Goal: Task Accomplishment & Management: Manage account settings

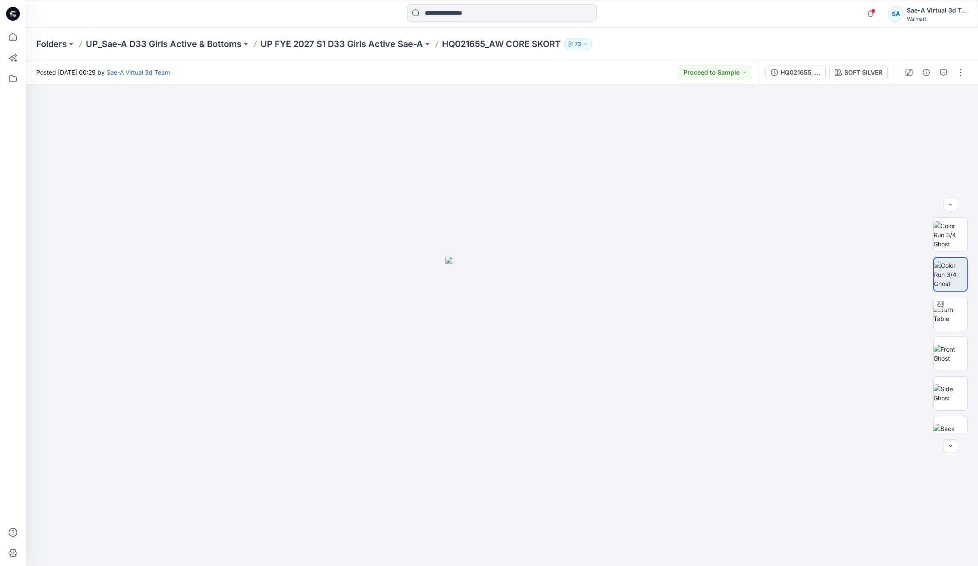
scroll to position [17, 0]
click at [380, 63] on div "Posted [DATE] 00:29 by Sae-A Virtual 3d Team Proceed to Sample" at bounding box center [392, 72] width 732 height 24
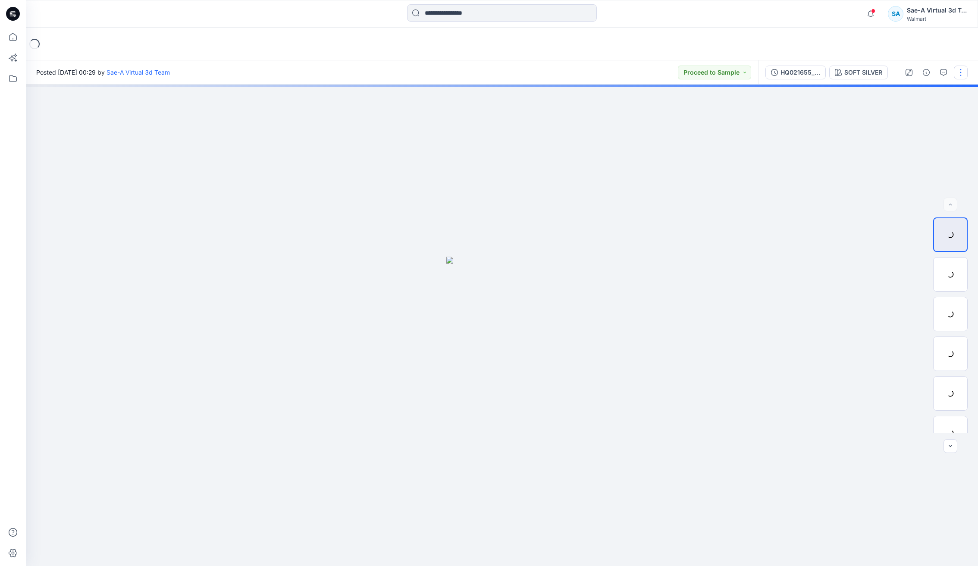
drag, startPoint x: 962, startPoint y: 70, endPoint x: 954, endPoint y: 76, distance: 9.8
click at [962, 70] on button "button" at bounding box center [961, 73] width 14 height 14
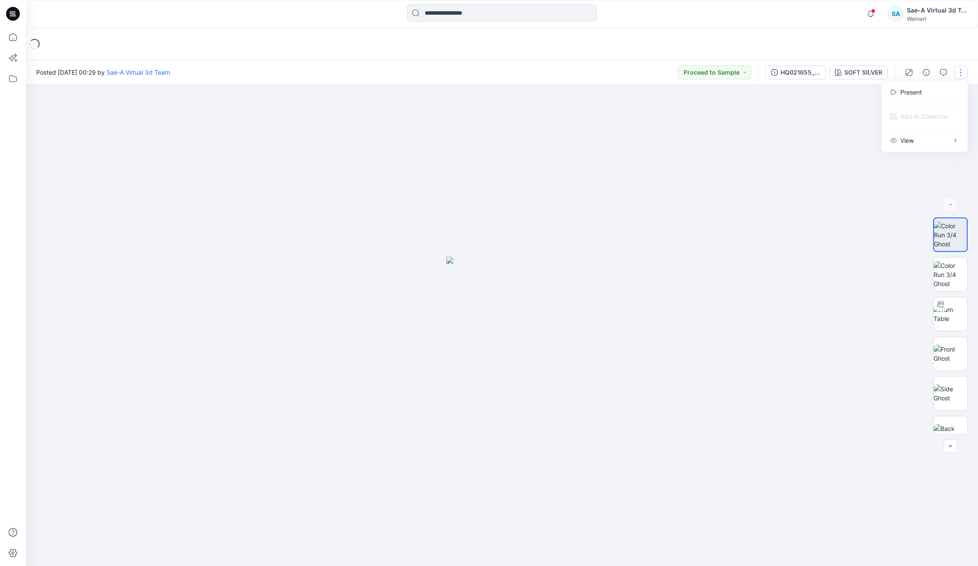
click at [961, 70] on button "button" at bounding box center [961, 73] width 14 height 14
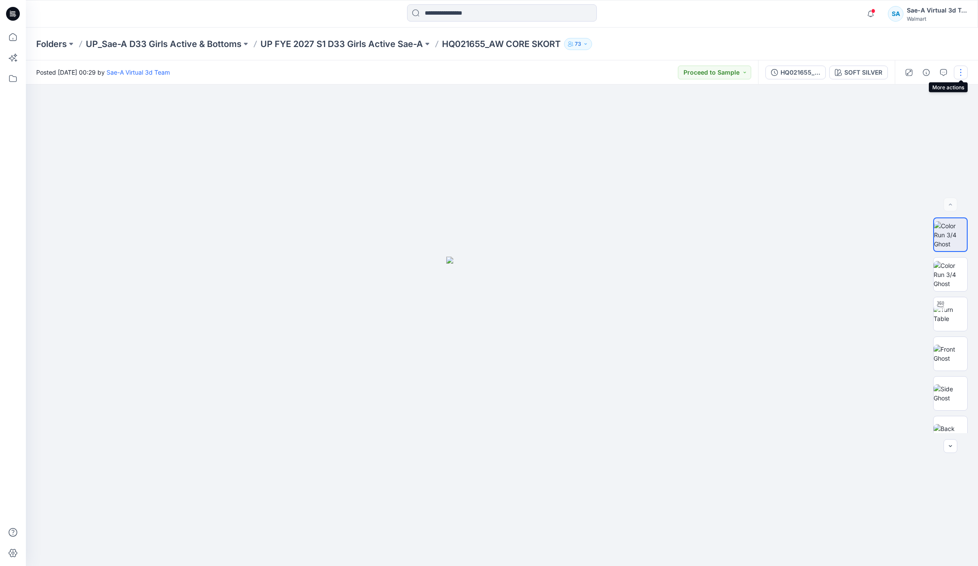
click at [963, 70] on button "button" at bounding box center [961, 73] width 14 height 14
click at [913, 115] on button "Edit" at bounding box center [924, 116] width 79 height 16
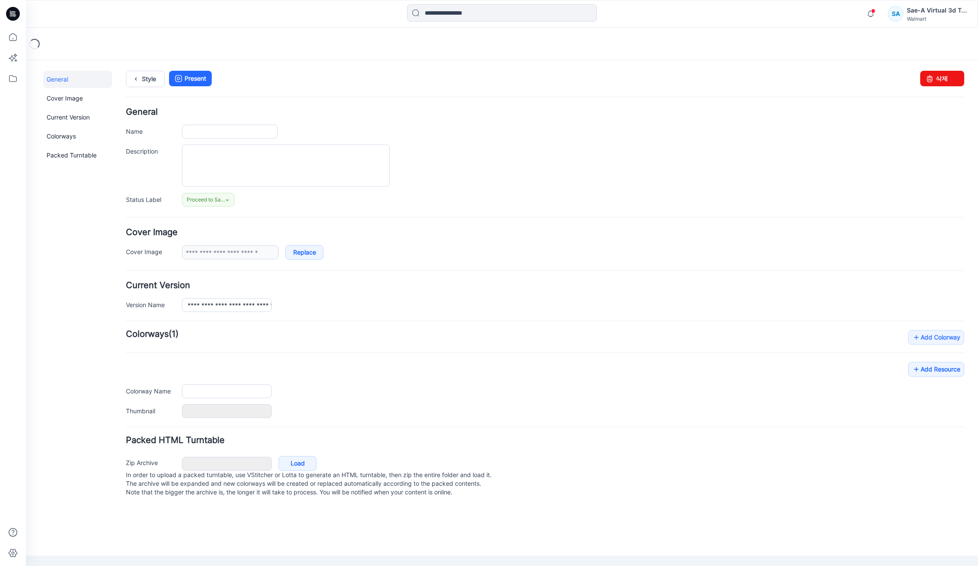
type input "**********"
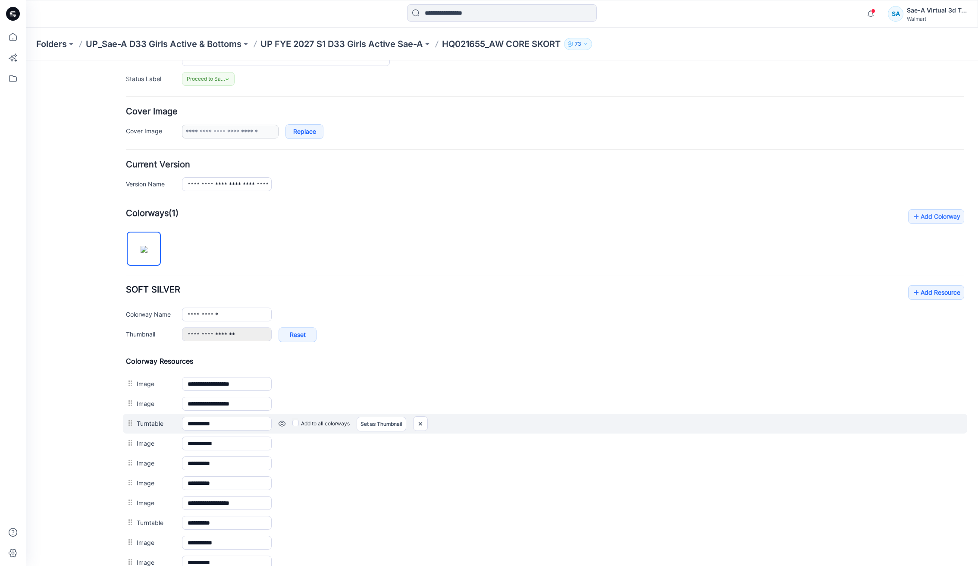
scroll to position [249, 0]
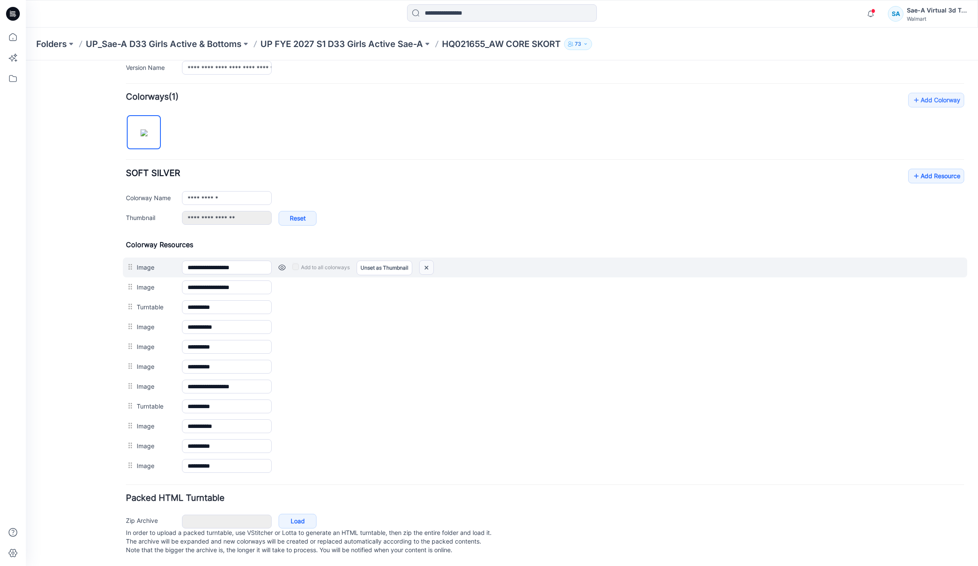
drag, startPoint x: 433, startPoint y: 252, endPoint x: 429, endPoint y: 253, distance: 4.4
click at [429, 260] on img at bounding box center [427, 267] width 14 height 14
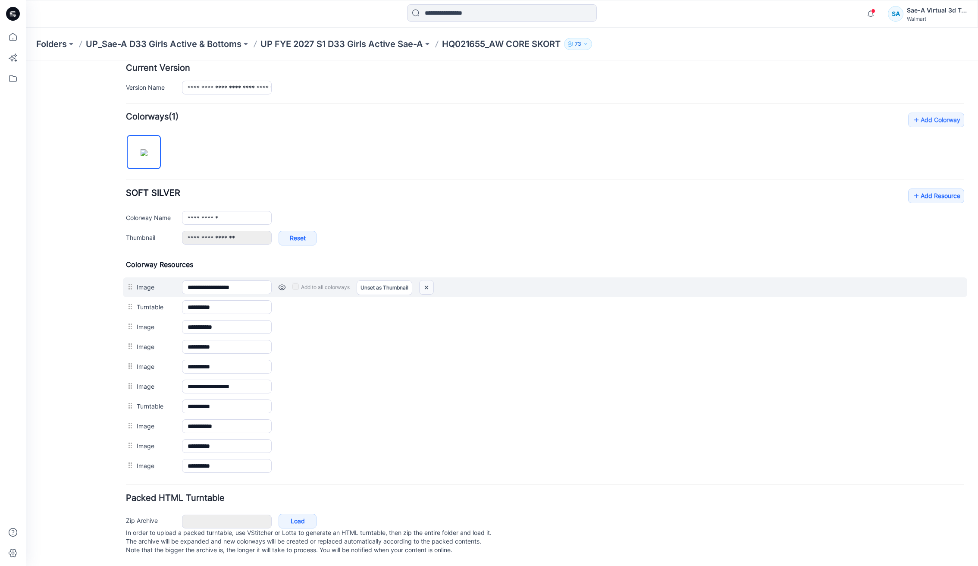
click at [425, 280] on img at bounding box center [427, 287] width 14 height 14
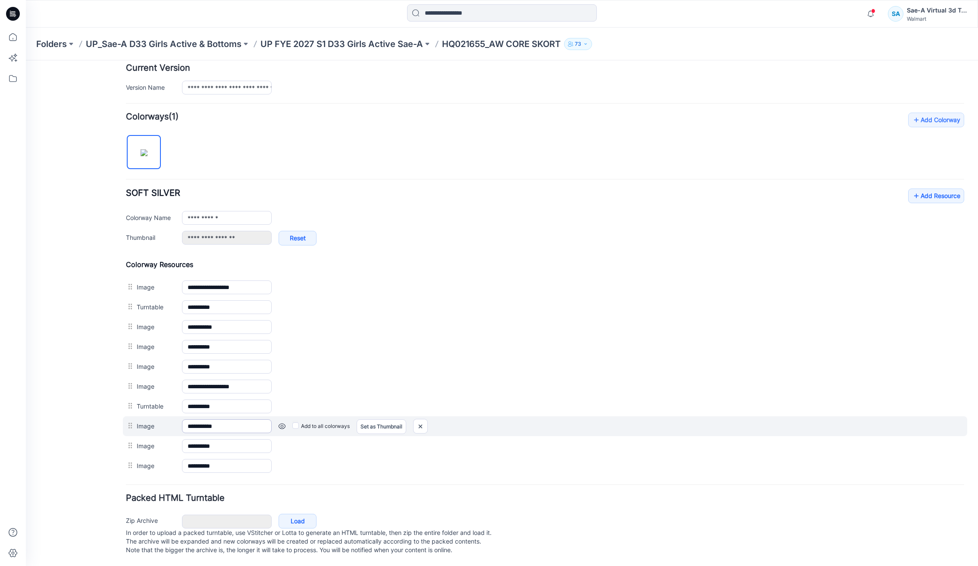
scroll to position [200, 0]
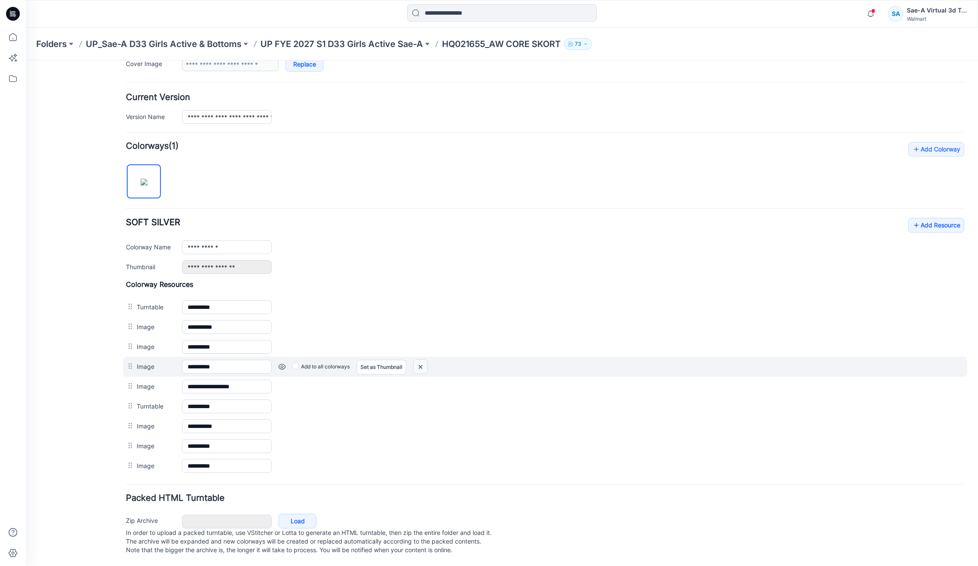
click at [26, 60] on img at bounding box center [26, 60] width 0 height 0
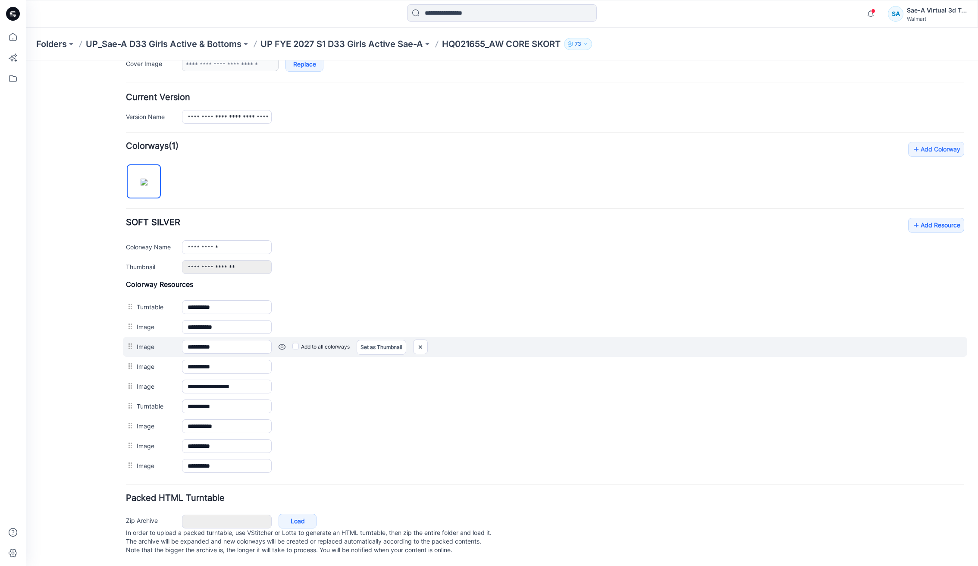
scroll to position [180, 0]
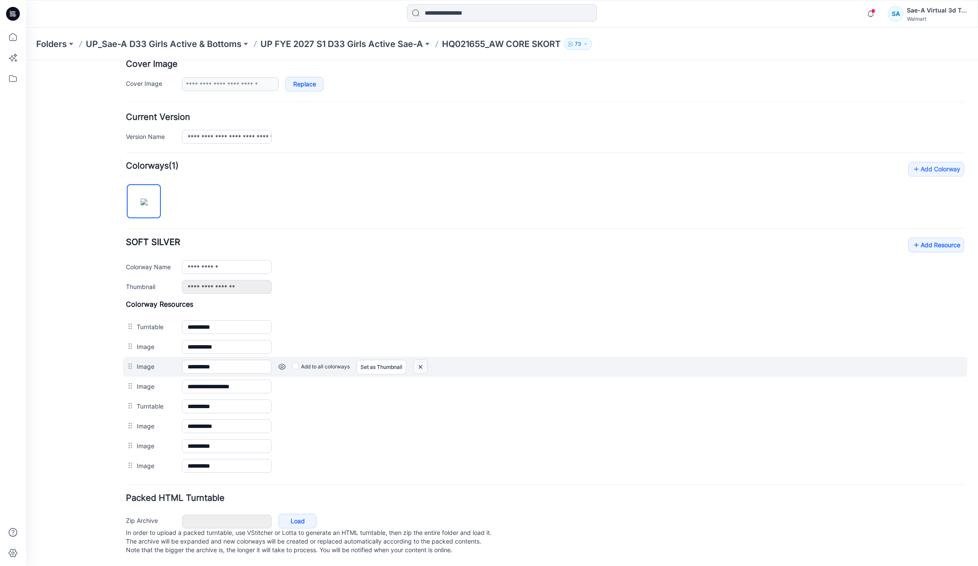
click at [26, 60] on img at bounding box center [26, 60] width 0 height 0
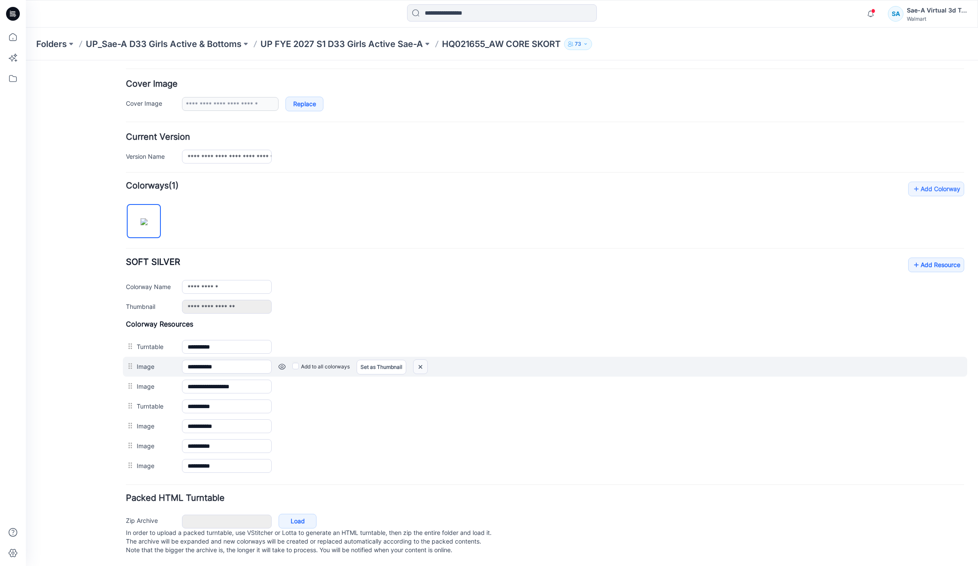
scroll to position [160, 0]
click at [26, 60] on img at bounding box center [26, 60] width 0 height 0
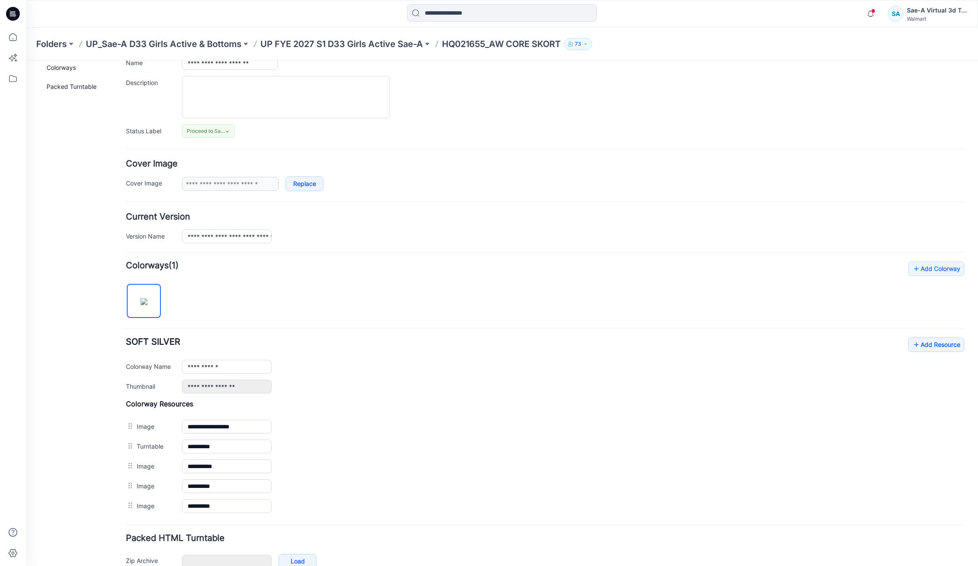
scroll to position [120, 0]
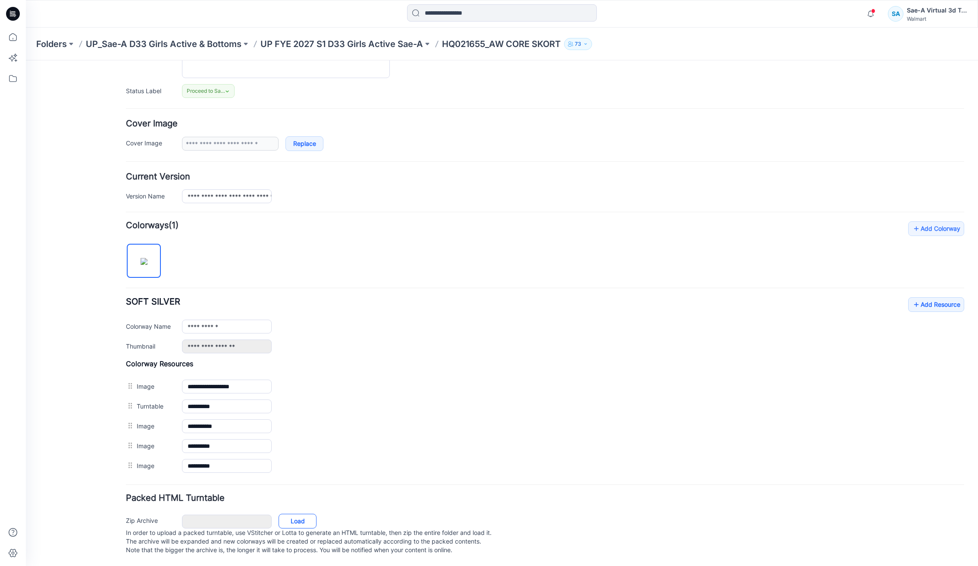
click at [302, 514] on link "Load" at bounding box center [298, 521] width 38 height 15
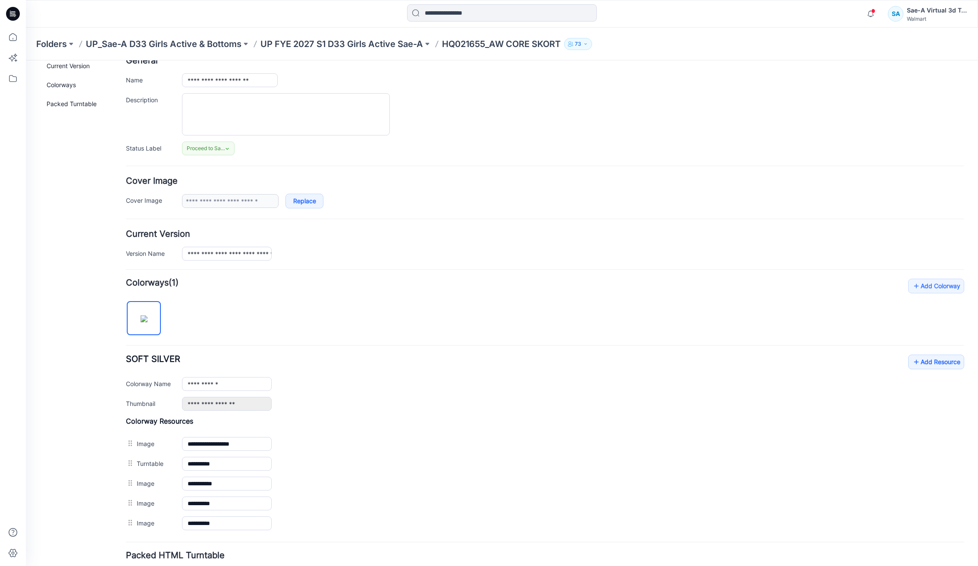
scroll to position [0, 0]
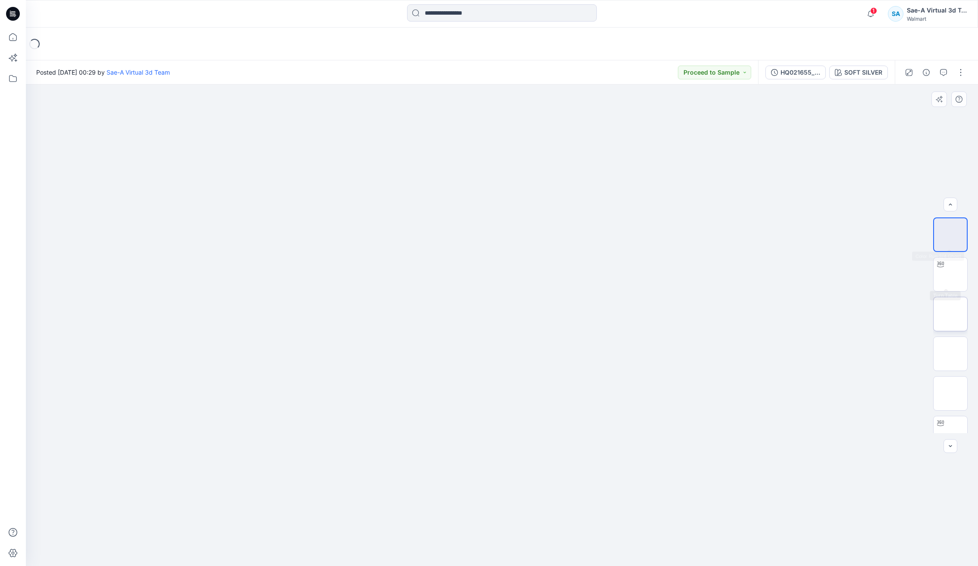
scroll to position [17, 0]
click at [962, 75] on button "button" at bounding box center [961, 73] width 14 height 14
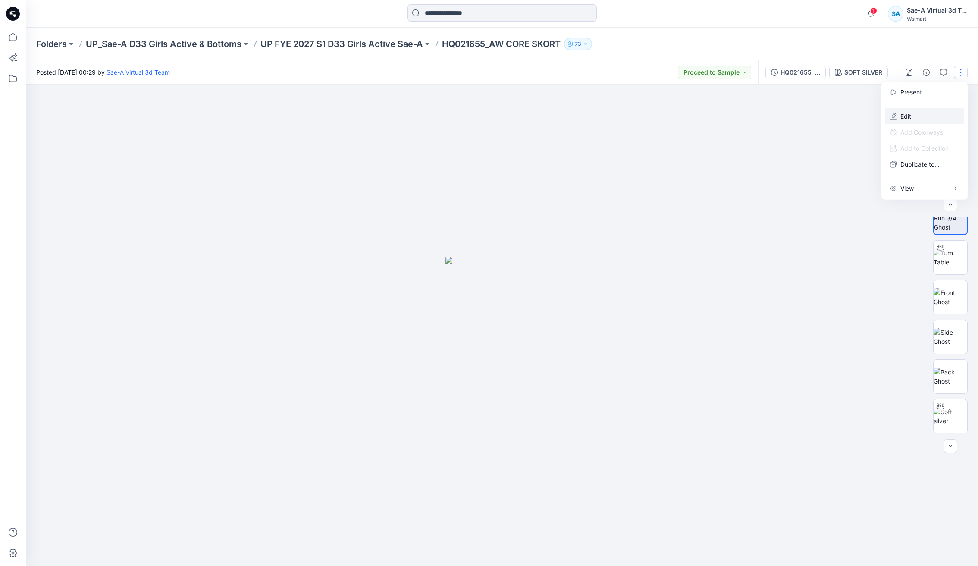
click at [909, 112] on p "Edit" at bounding box center [905, 116] width 11 height 9
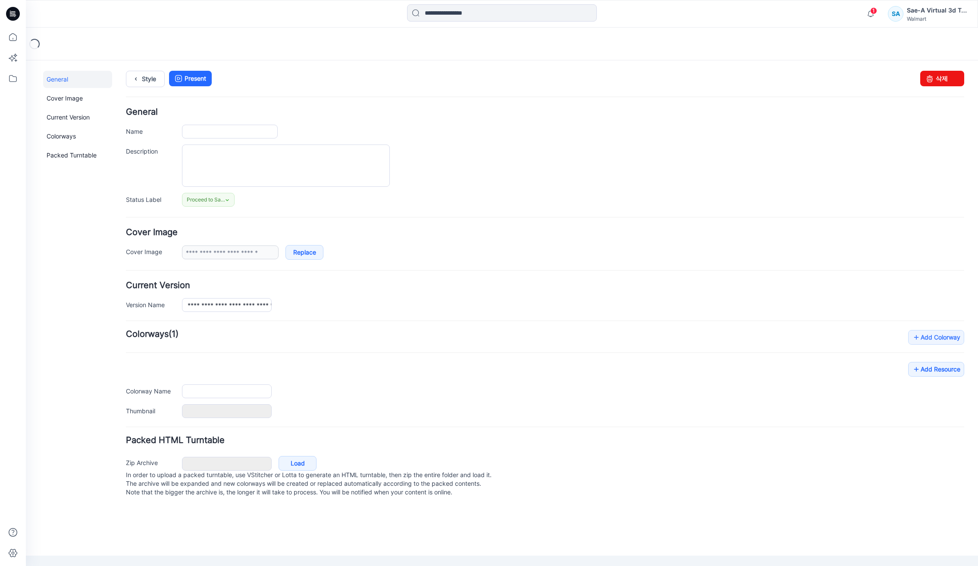
type input "**********"
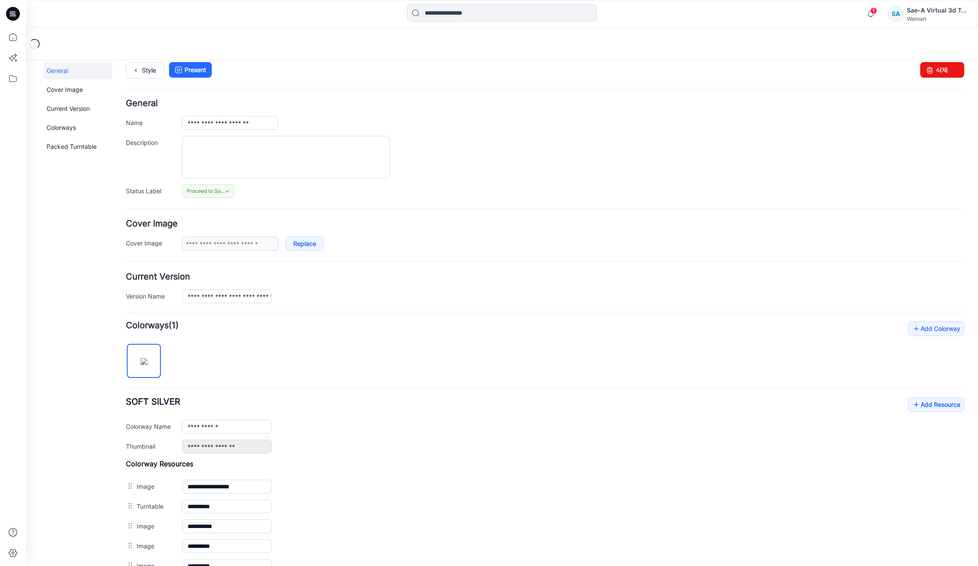
scroll to position [140, 0]
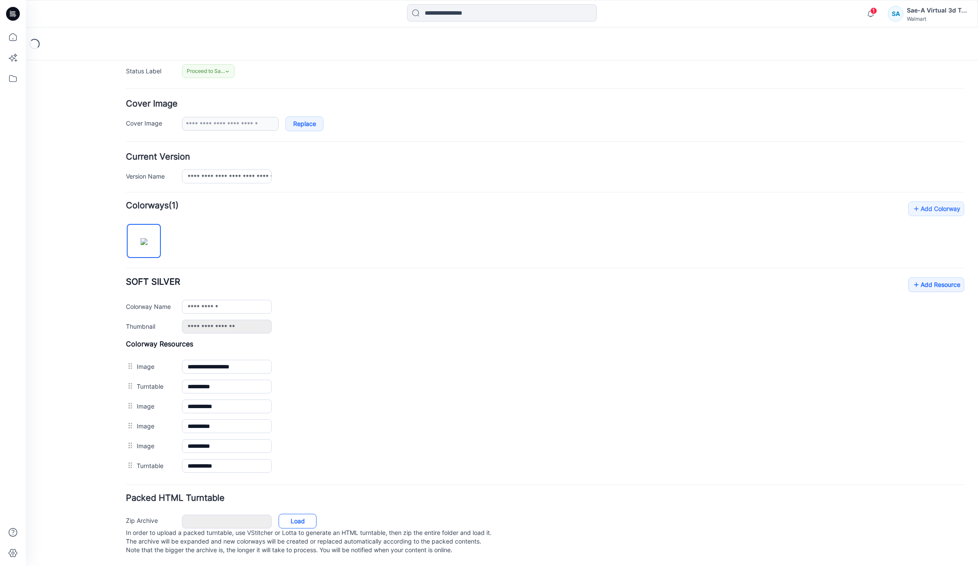
click at [298, 514] on link "Load" at bounding box center [298, 521] width 38 height 15
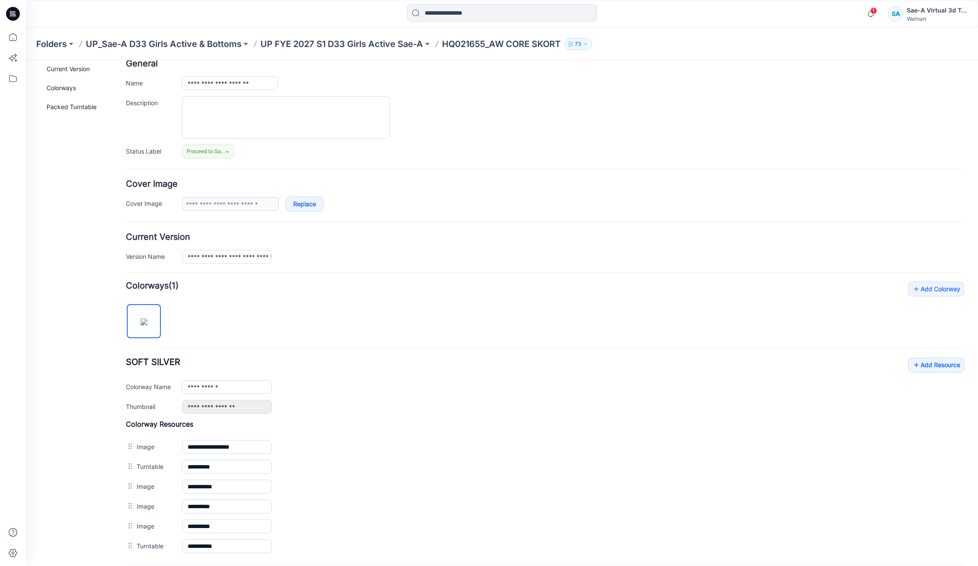
scroll to position [0, 0]
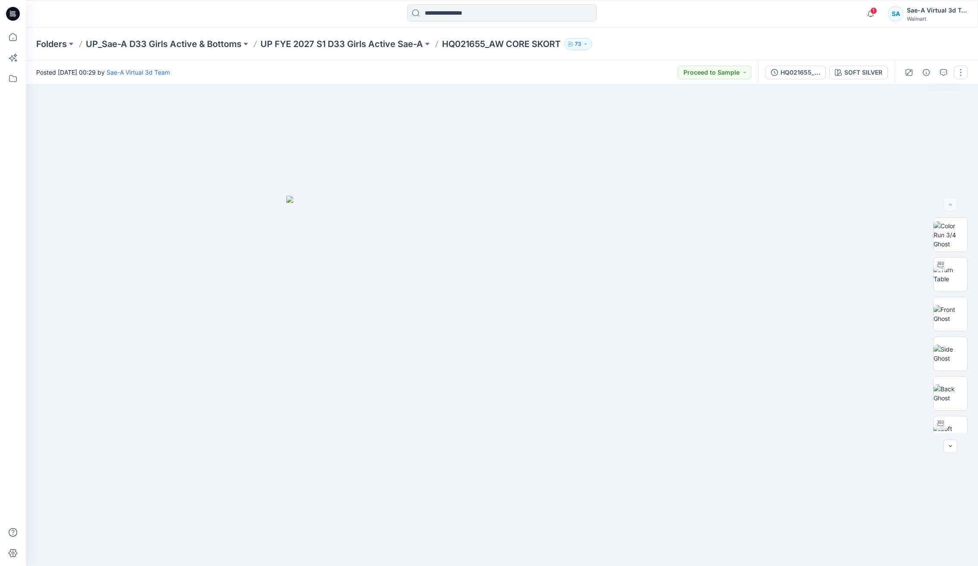
click at [960, 69] on button "button" at bounding box center [961, 73] width 14 height 14
click at [913, 118] on button "Edit" at bounding box center [924, 116] width 79 height 16
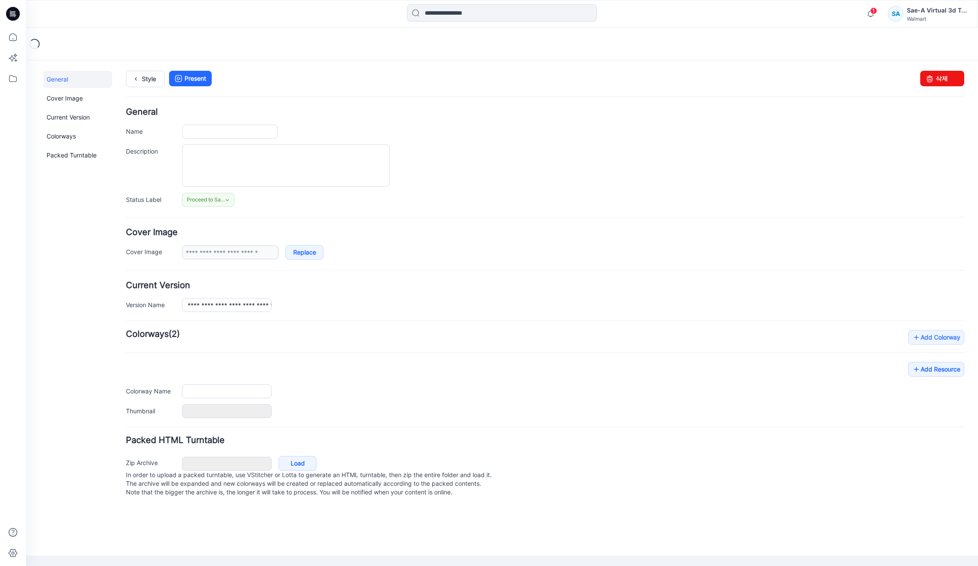
type input "**********"
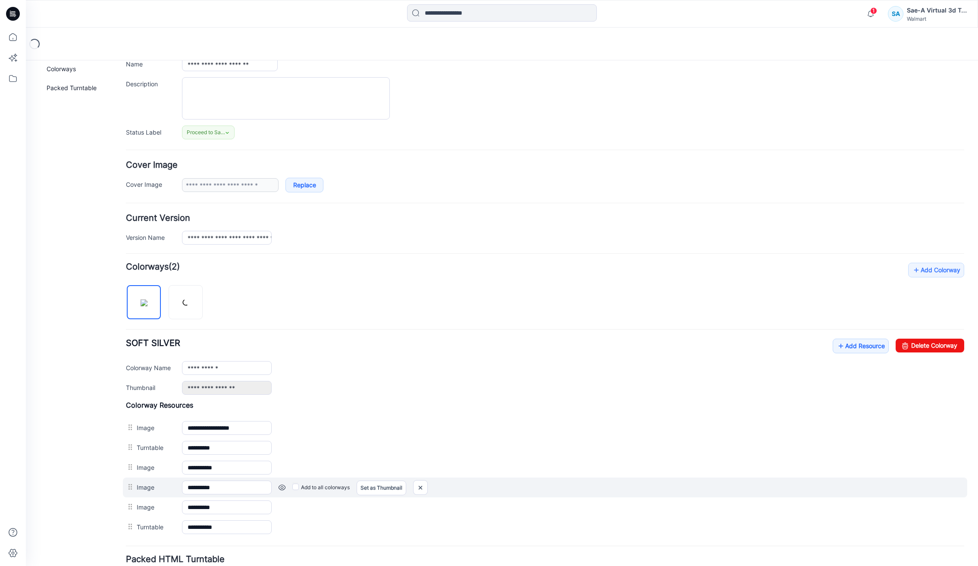
scroll to position [140, 0]
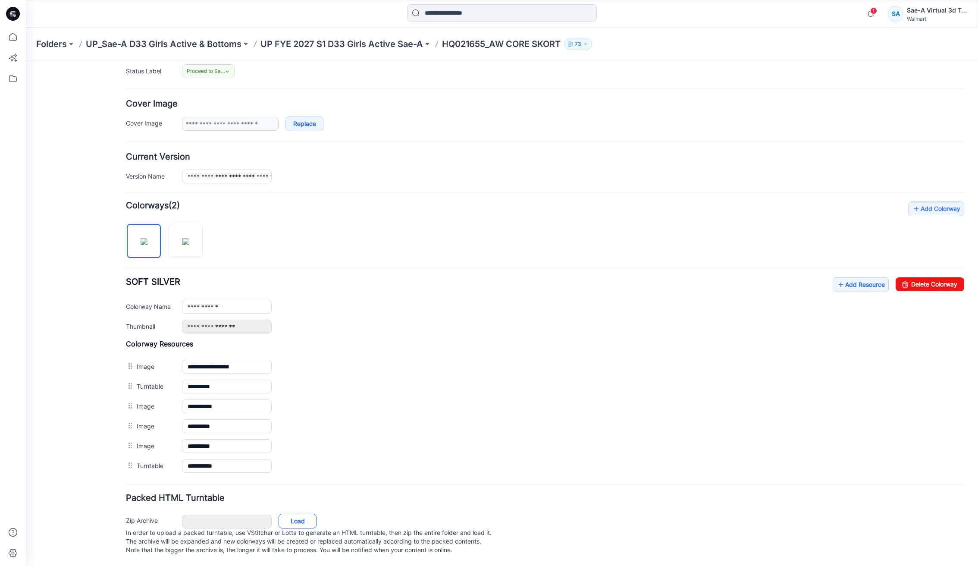
click at [286, 514] on link "Load" at bounding box center [298, 521] width 38 height 15
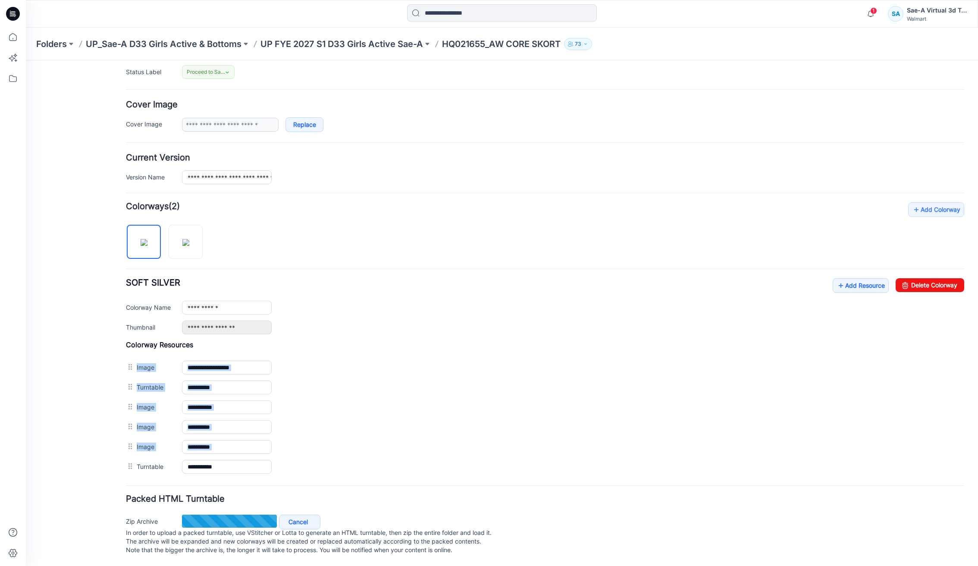
drag, startPoint x: 128, startPoint y: 457, endPoint x: 123, endPoint y: 352, distance: 105.3
click at [123, 352] on div "**********" at bounding box center [497, 249] width 942 height 633
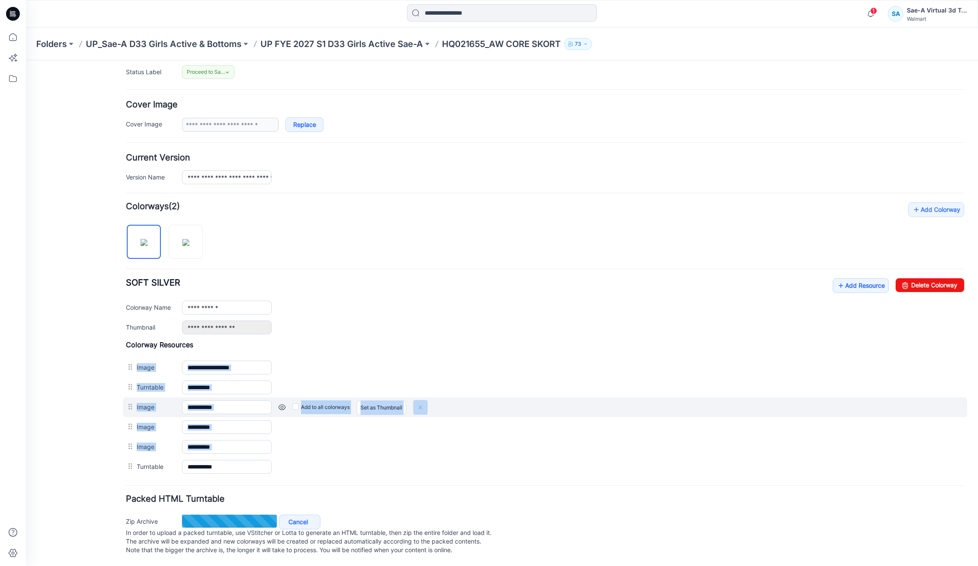
click at [26, 60] on label "Add to all colorways" at bounding box center [26, 60] width 0 height 0
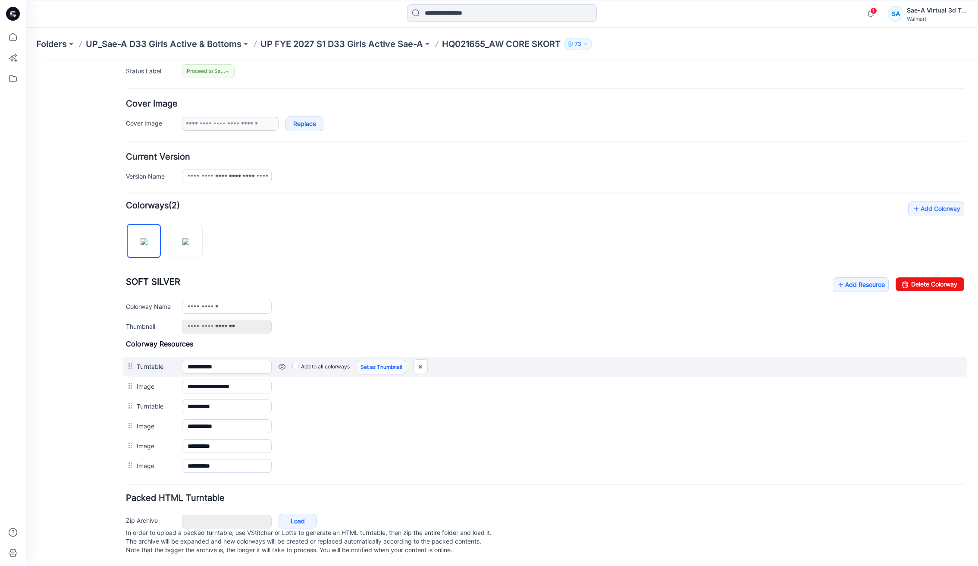
click at [384, 360] on link "Set as Thumbnail" at bounding box center [382, 367] width 50 height 15
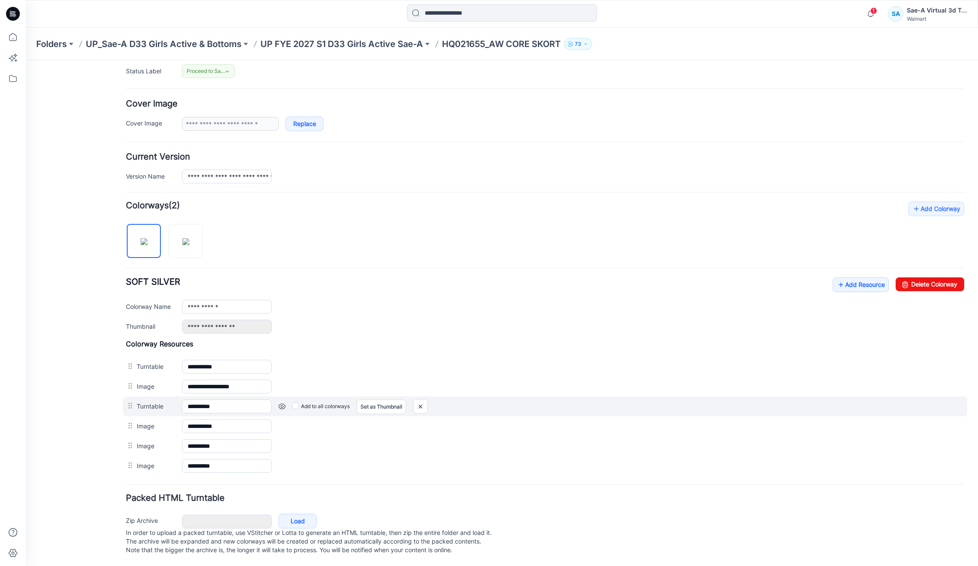
type input "**********"
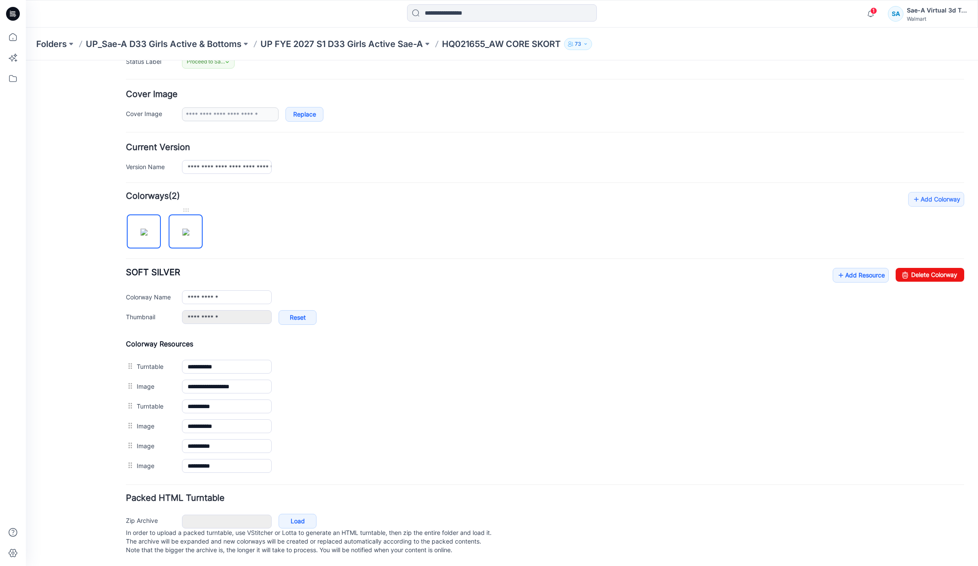
click at [187, 235] on img at bounding box center [185, 232] width 7 height 7
type input "**********"
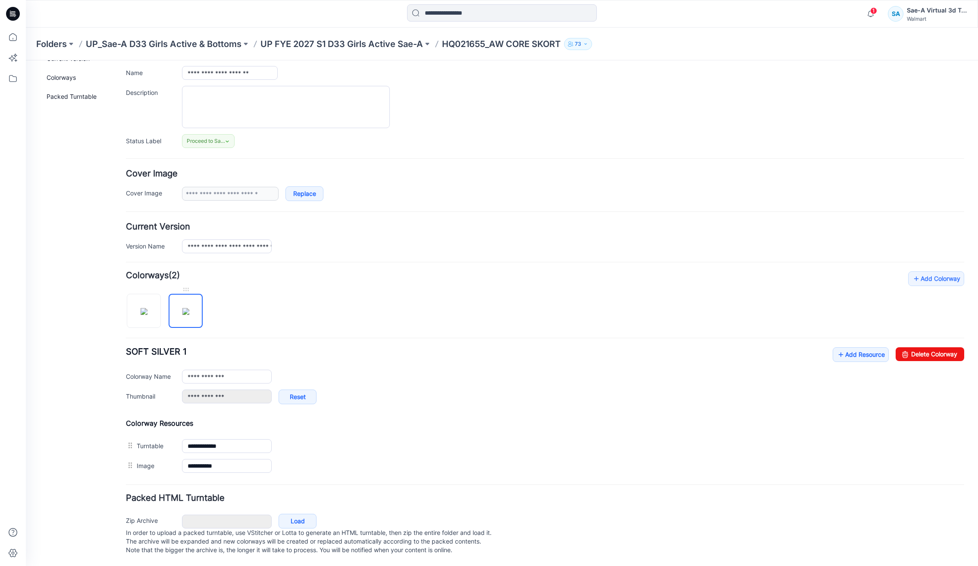
scroll to position [69, 0]
click at [141, 308] on img at bounding box center [144, 311] width 7 height 7
type input "**********"
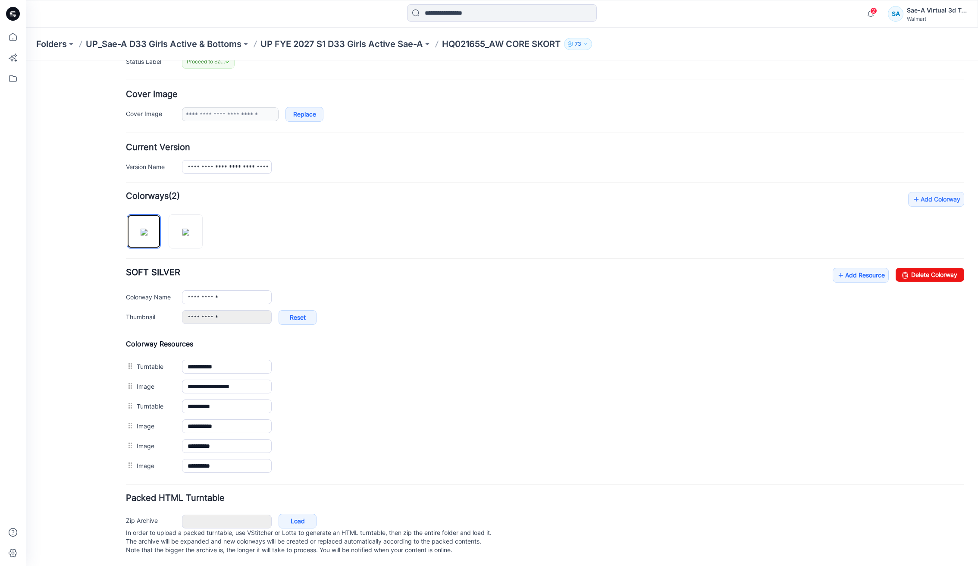
scroll to position [0, 0]
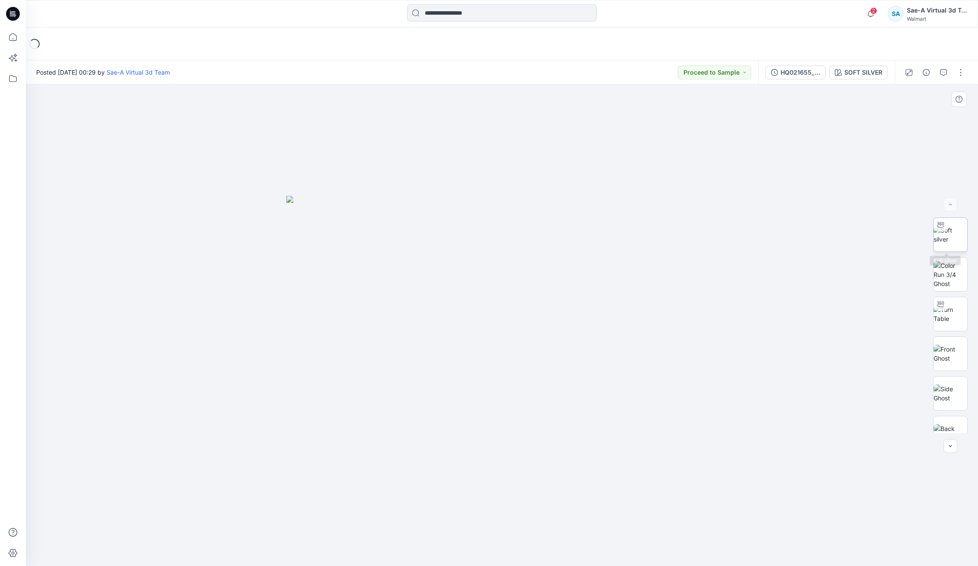
click at [956, 238] on img at bounding box center [951, 235] width 34 height 18
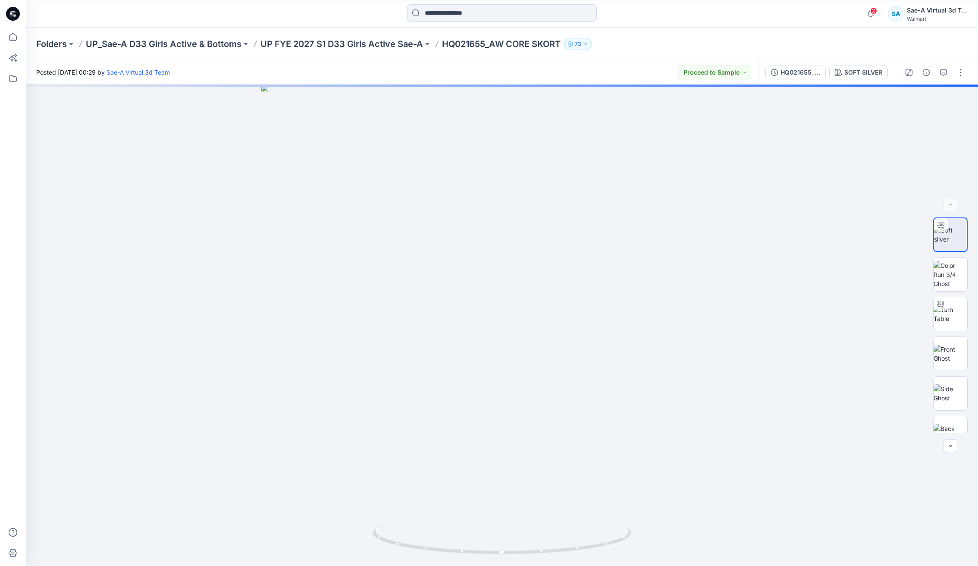
click at [850, 79] on div "HQ021655_SIZE-SET_AW CORE SKORT_SaeA_081825 SOFT SILVER" at bounding box center [826, 72] width 137 height 24
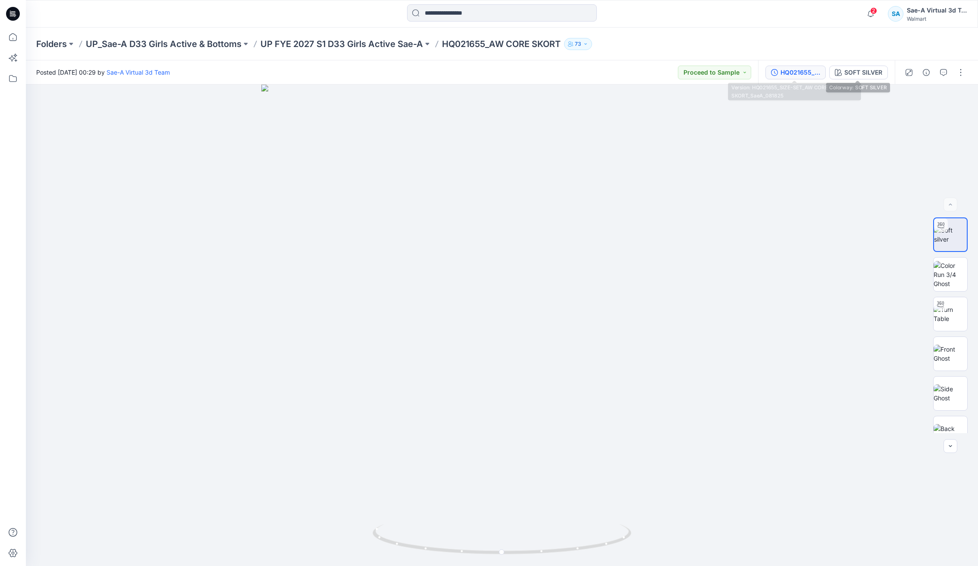
click at [805, 69] on div "HQ021655_SIZE-SET_AW CORE SKORT_SaeA_081825" at bounding box center [800, 72] width 40 height 9
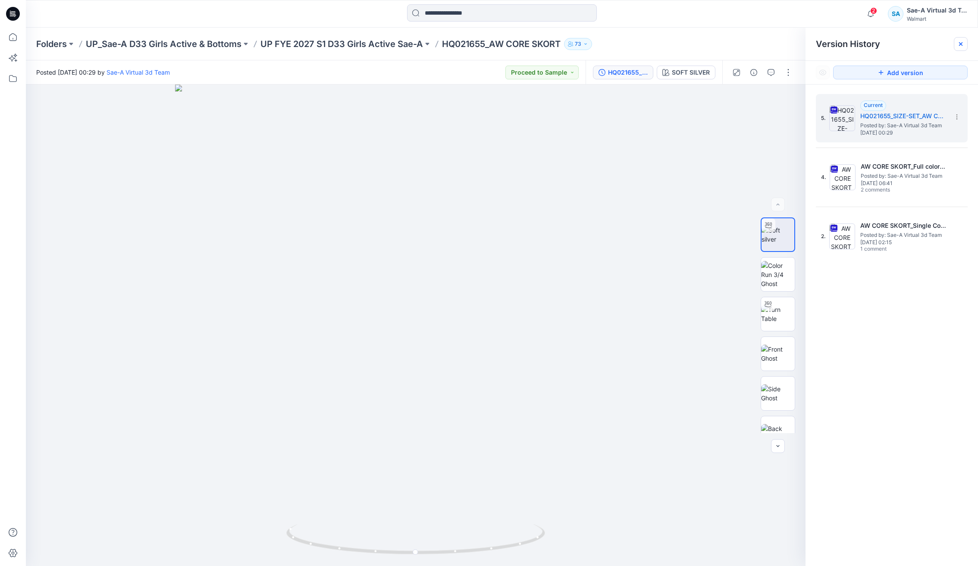
click at [958, 40] on div at bounding box center [961, 44] width 14 height 14
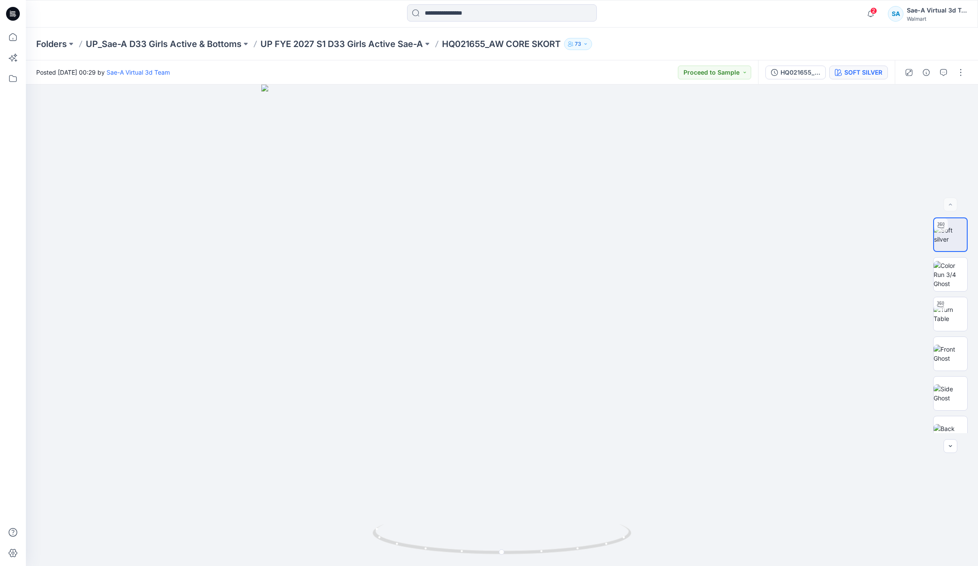
click at [869, 69] on div "SOFT SILVER" at bounding box center [863, 72] width 38 height 9
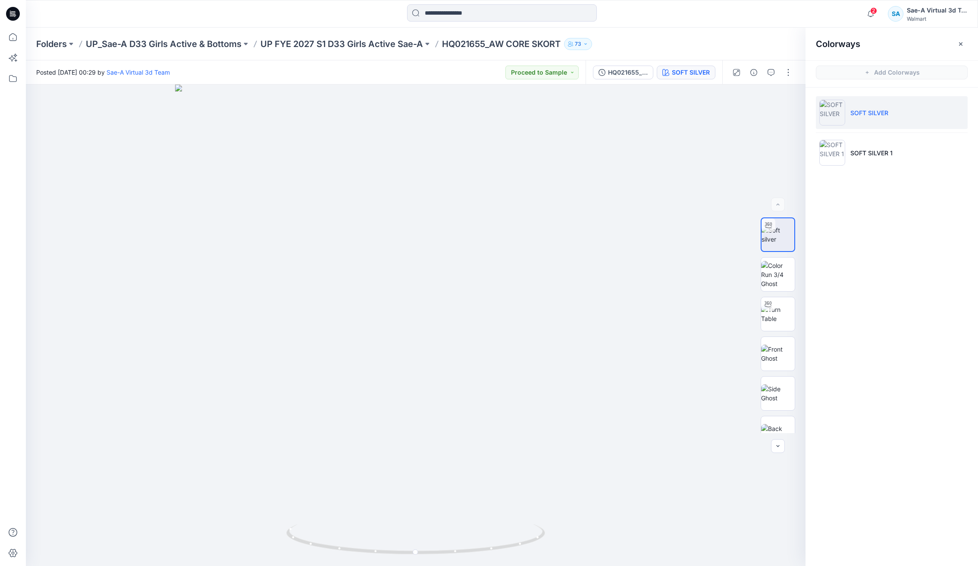
click at [901, 173] on ul "SOFT SILVER SOFT SILVER 1" at bounding box center [891, 133] width 172 height 90
click at [892, 154] on li "SOFT SILVER 1" at bounding box center [892, 152] width 152 height 33
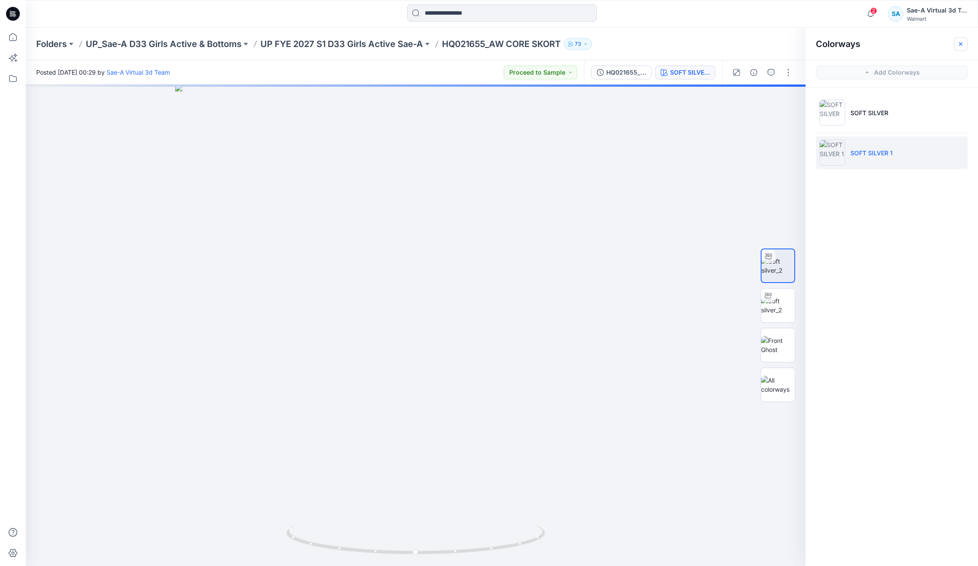
click at [959, 44] on icon "button" at bounding box center [960, 43] width 3 height 3
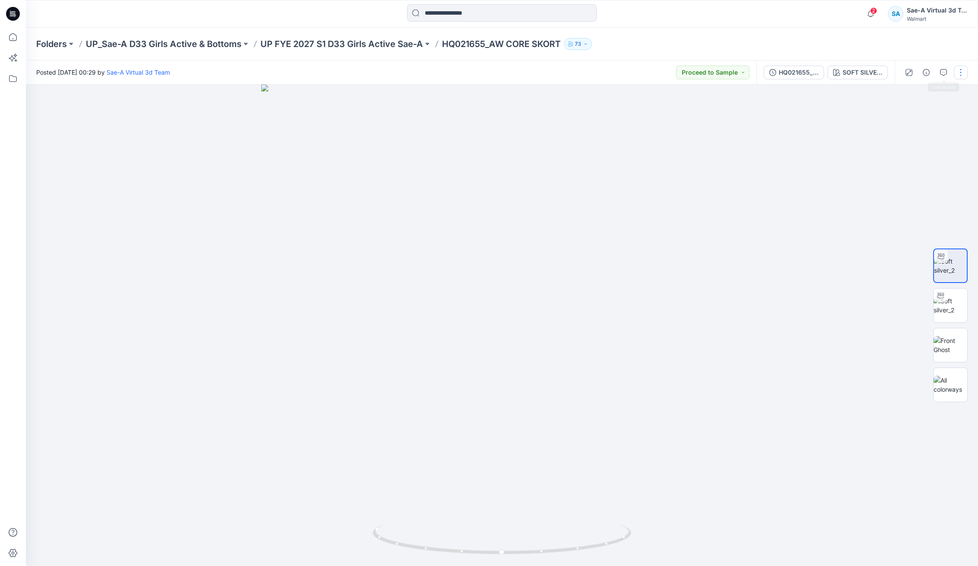
click at [954, 72] on button "button" at bounding box center [961, 73] width 14 height 14
click at [913, 118] on button "Edit" at bounding box center [924, 116] width 79 height 16
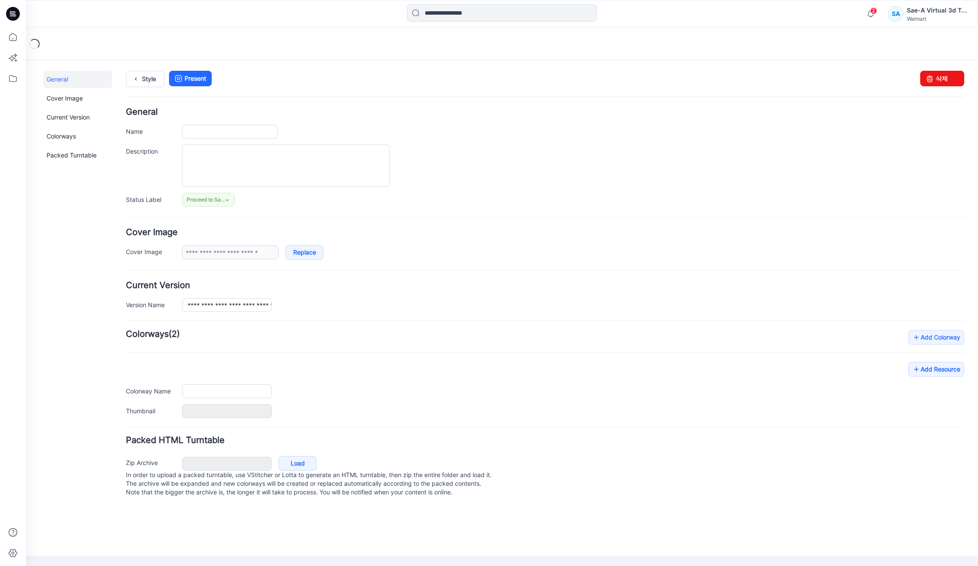
type input "**********"
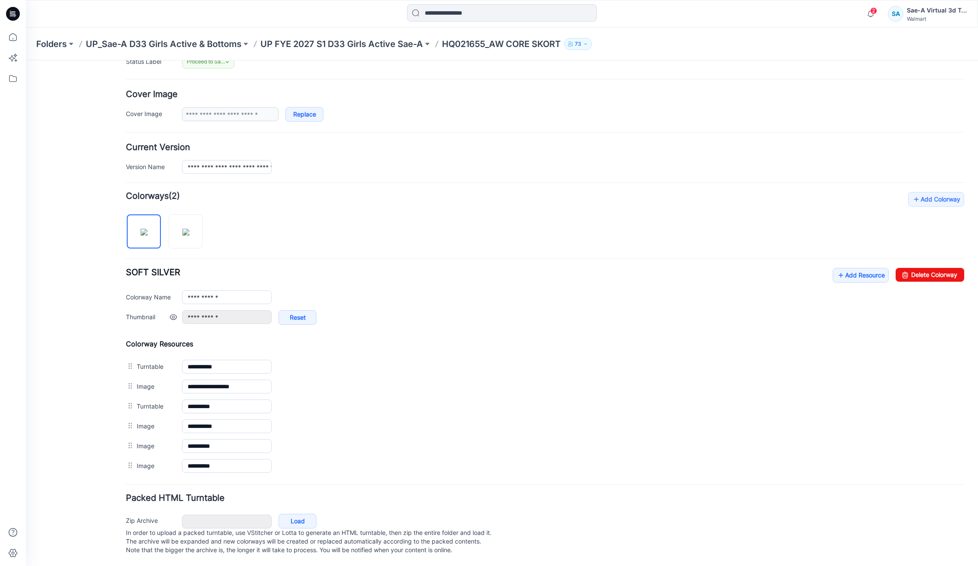
scroll to position [149, 0]
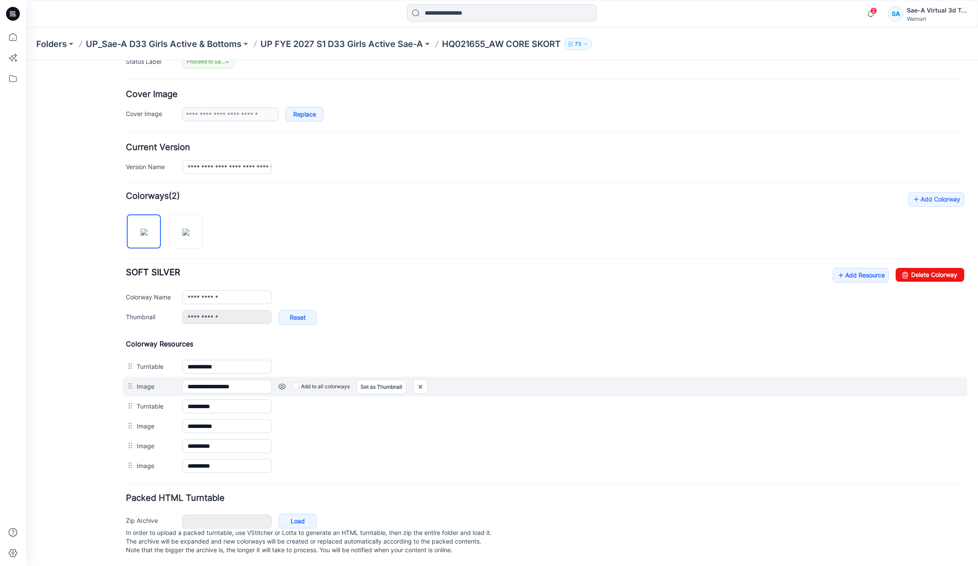
click at [26, 60] on link at bounding box center [26, 60] width 0 height 0
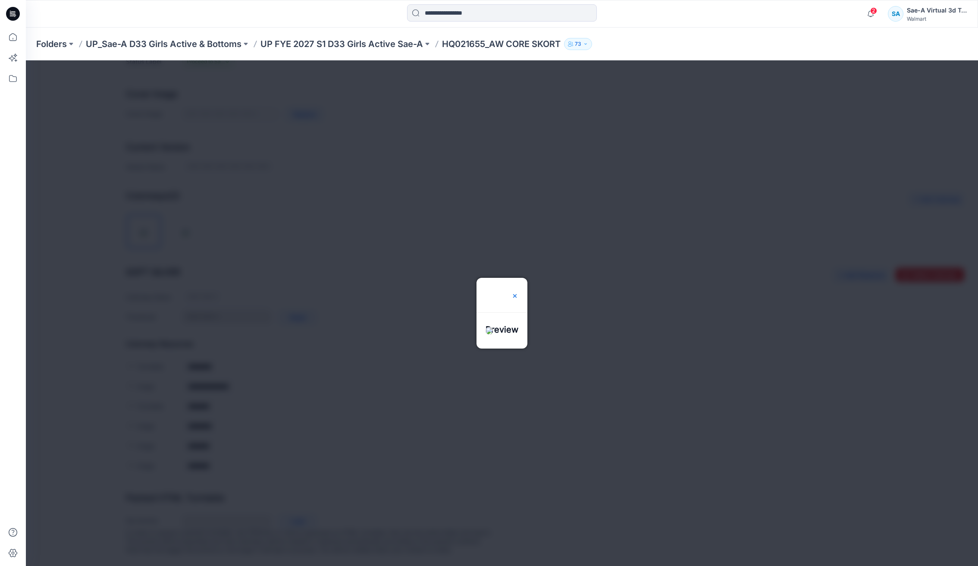
click at [518, 278] on div at bounding box center [514, 295] width 7 height 34
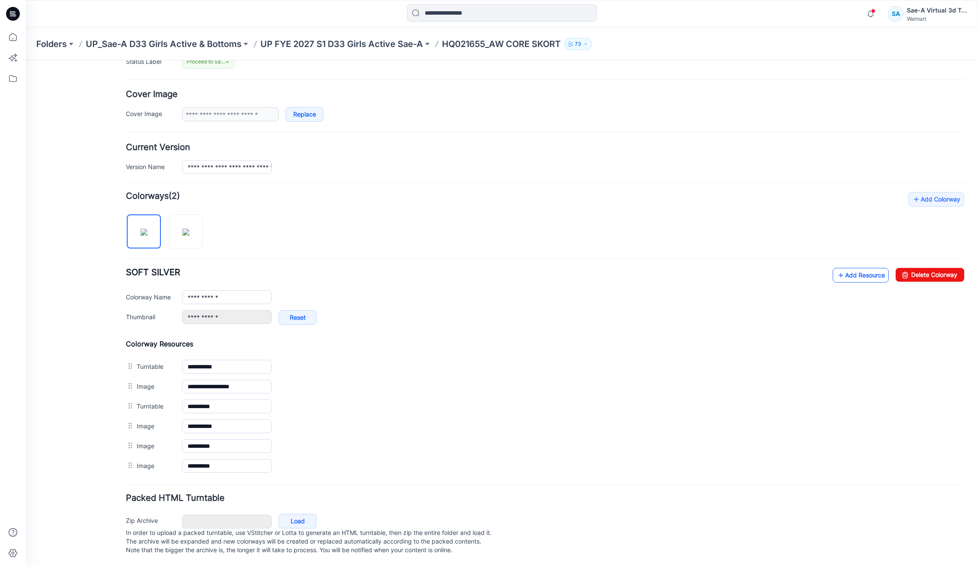
click at [852, 268] on link "Add Resource" at bounding box center [861, 275] width 56 height 15
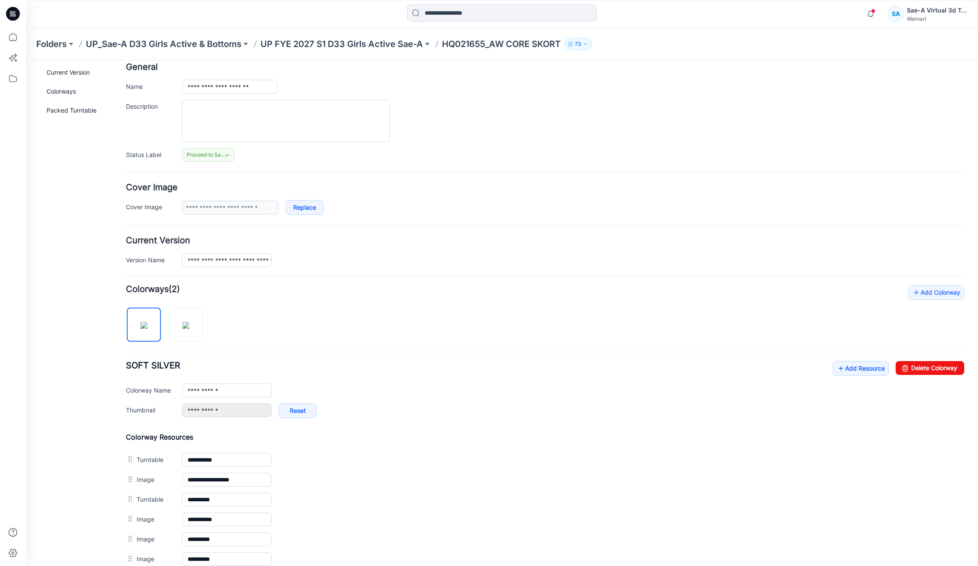
scroll to position [0, 0]
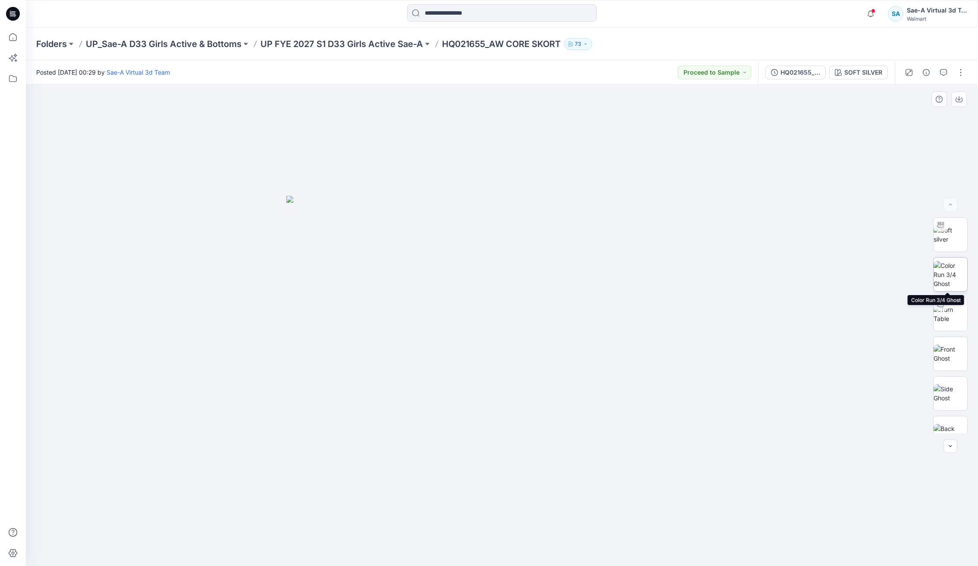
click at [948, 271] on img at bounding box center [951, 274] width 34 height 27
click at [948, 410] on img at bounding box center [951, 416] width 34 height 18
click at [959, 76] on button "button" at bounding box center [961, 73] width 14 height 14
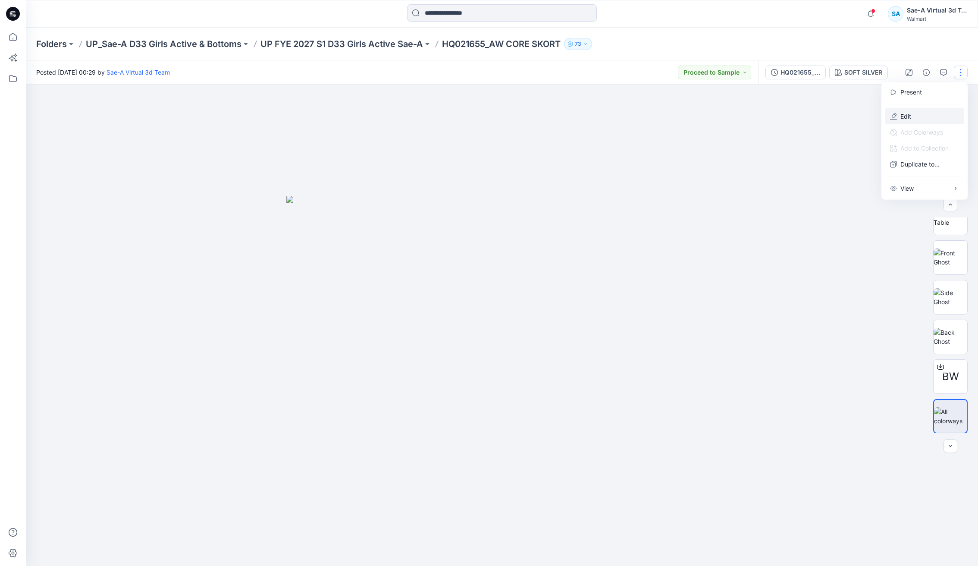
click at [915, 111] on button "Edit" at bounding box center [924, 116] width 79 height 16
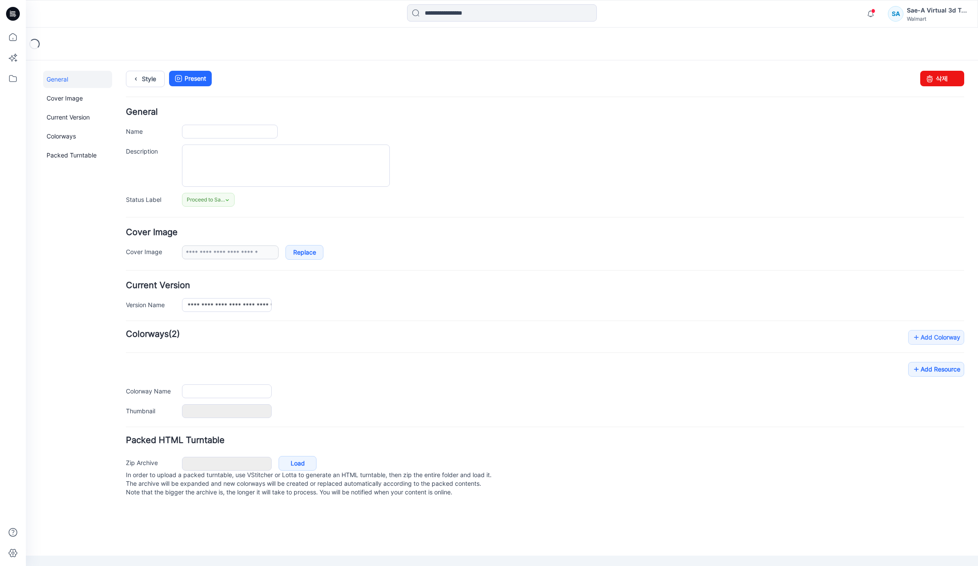
type input "**********"
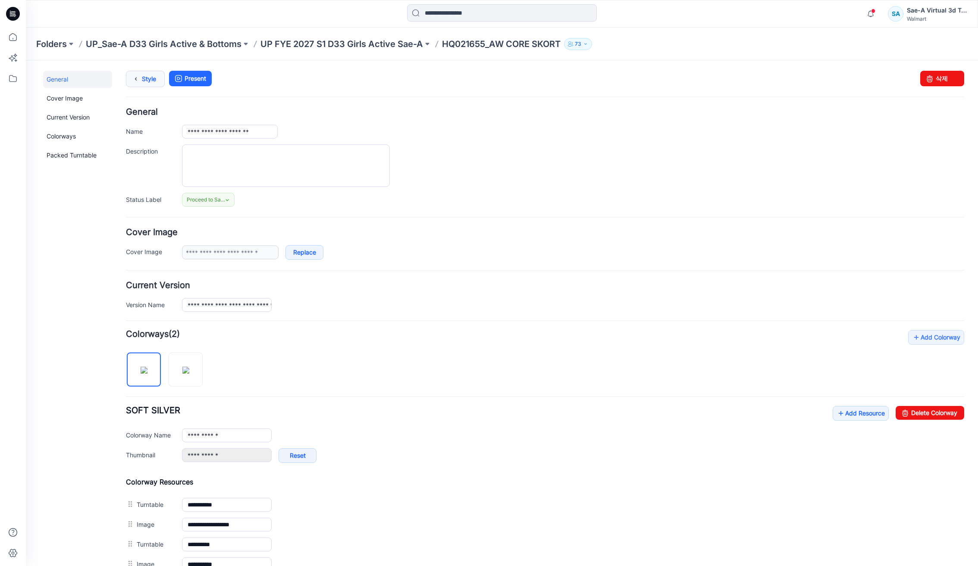
click at [144, 79] on link "Style" at bounding box center [145, 79] width 39 height 16
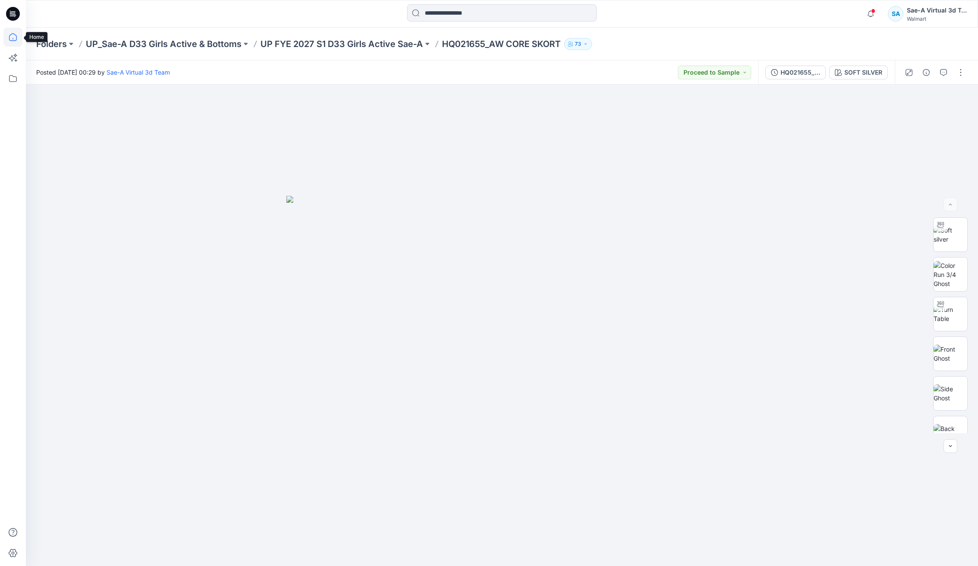
click at [15, 36] on icon at bounding box center [12, 37] width 19 height 19
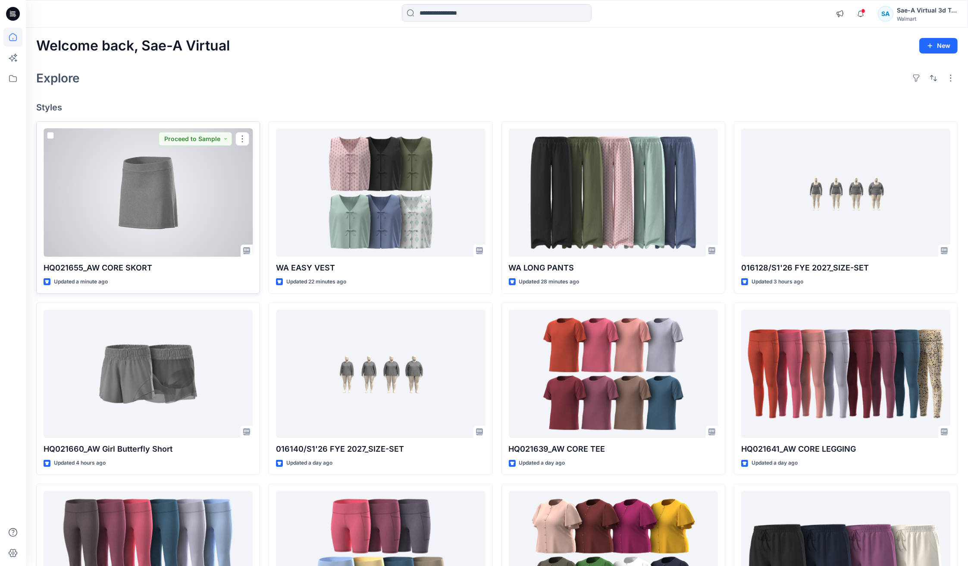
click at [141, 213] on div at bounding box center [148, 192] width 209 height 128
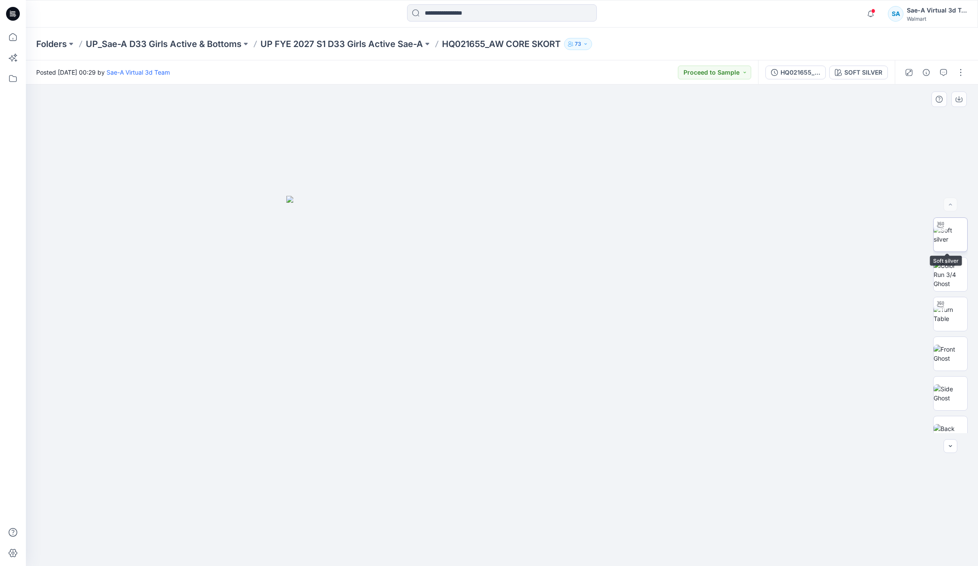
click at [952, 239] on img at bounding box center [951, 235] width 34 height 18
drag, startPoint x: 959, startPoint y: 71, endPoint x: 948, endPoint y: 79, distance: 14.1
click at [959, 71] on button "button" at bounding box center [961, 73] width 14 height 14
click at [919, 115] on button "Edit" at bounding box center [924, 116] width 79 height 16
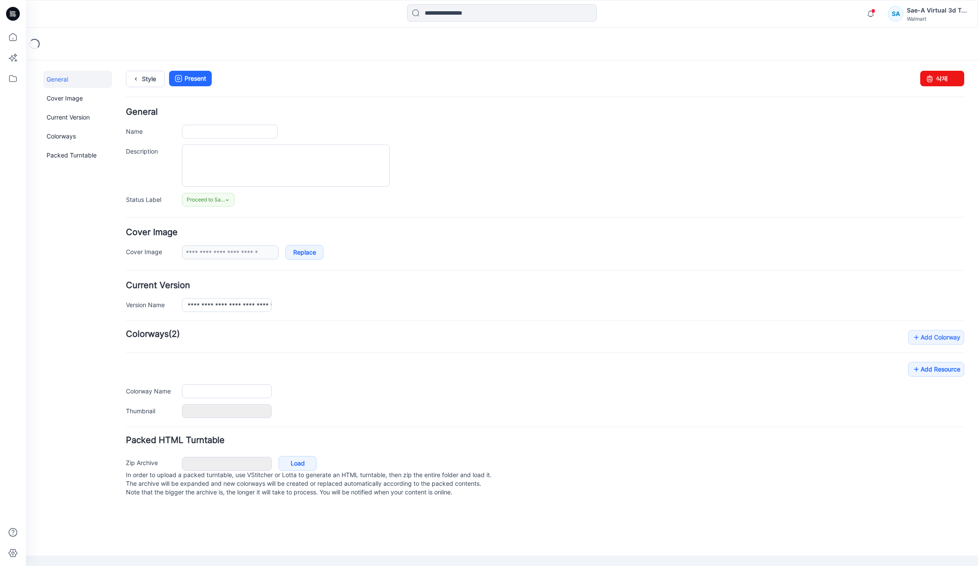
type input "**********"
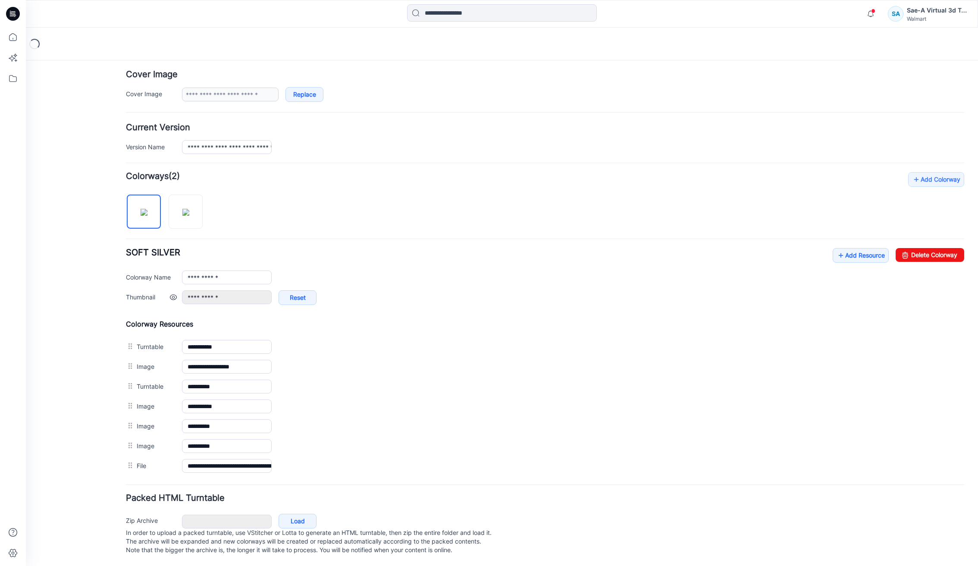
scroll to position [169, 0]
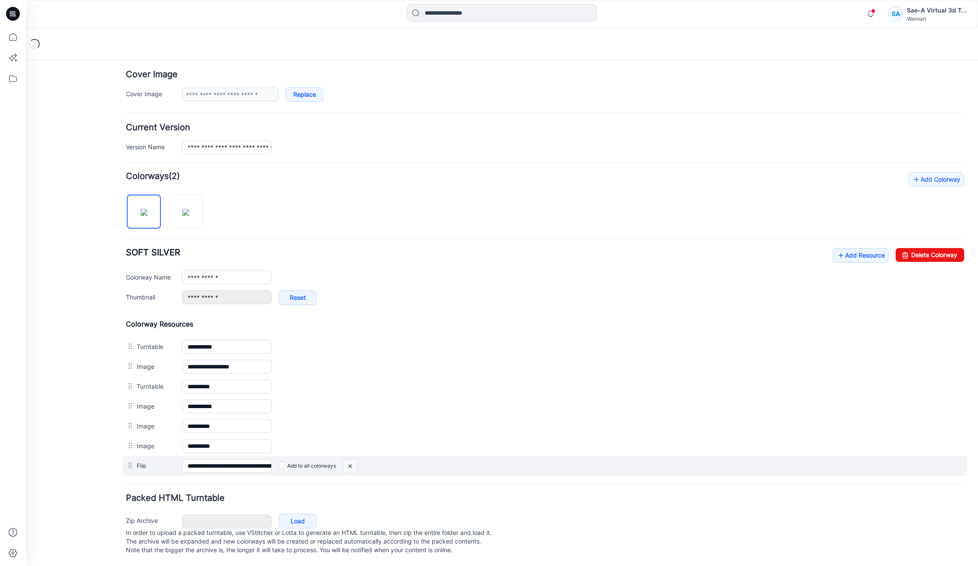
click at [26, 60] on img at bounding box center [26, 60] width 0 height 0
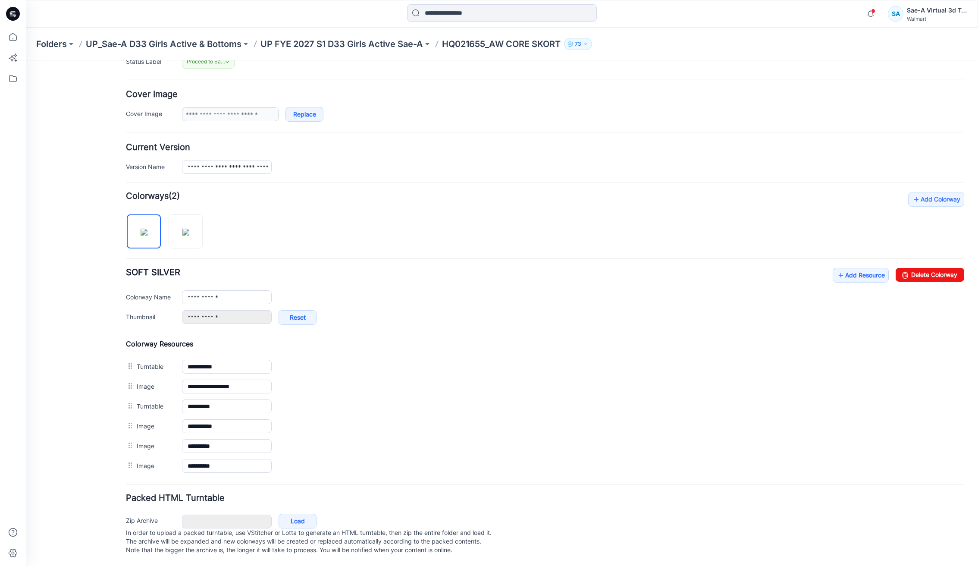
scroll to position [149, 0]
click at [858, 268] on link "Add Resource" at bounding box center [861, 275] width 56 height 15
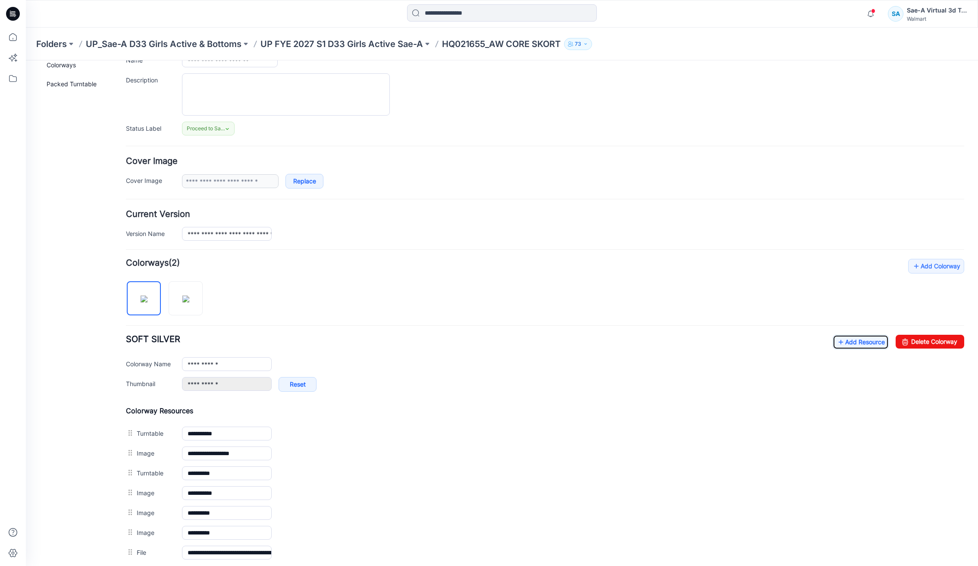
scroll to position [0, 0]
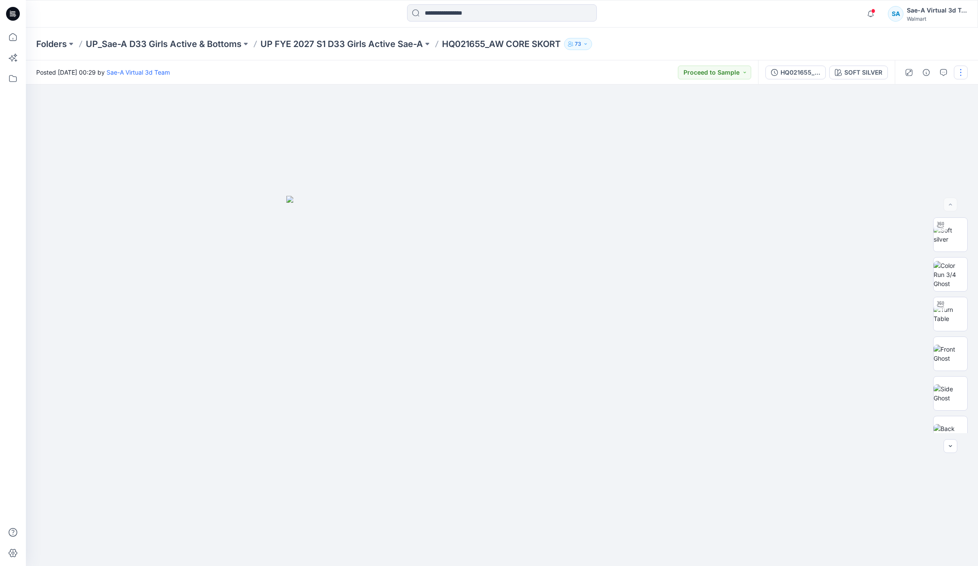
click at [961, 74] on button "button" at bounding box center [961, 73] width 14 height 14
click at [910, 118] on p "Edit" at bounding box center [905, 116] width 11 height 9
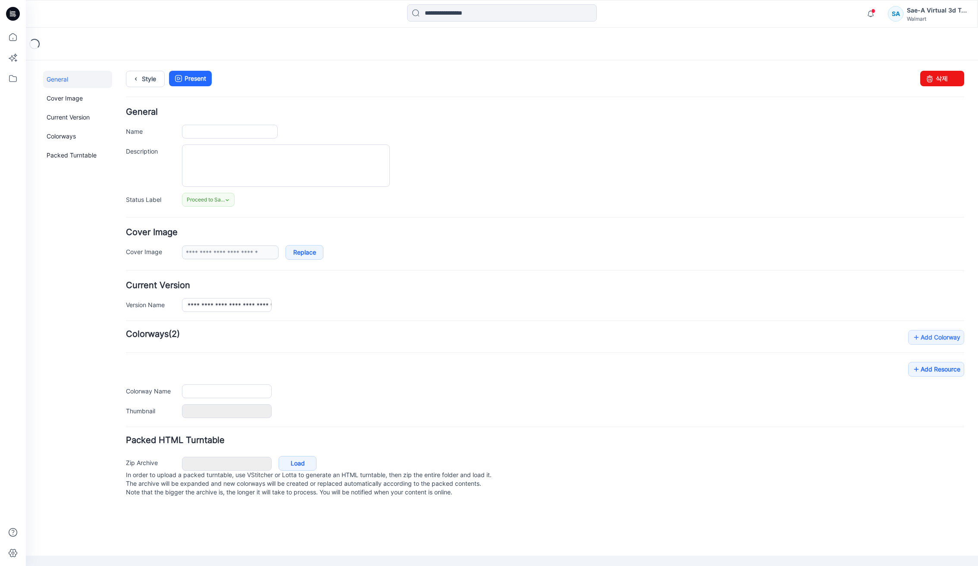
type input "**********"
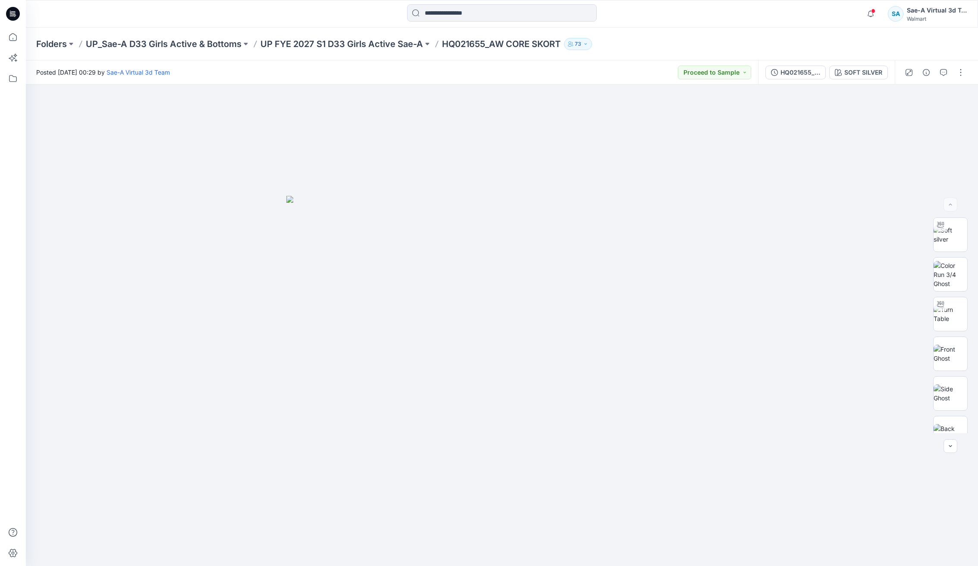
click at [331, 22] on div at bounding box center [502, 13] width 476 height 19
click at [960, 69] on button "button" at bounding box center [961, 73] width 14 height 14
click at [918, 118] on button "Edit" at bounding box center [924, 116] width 79 height 16
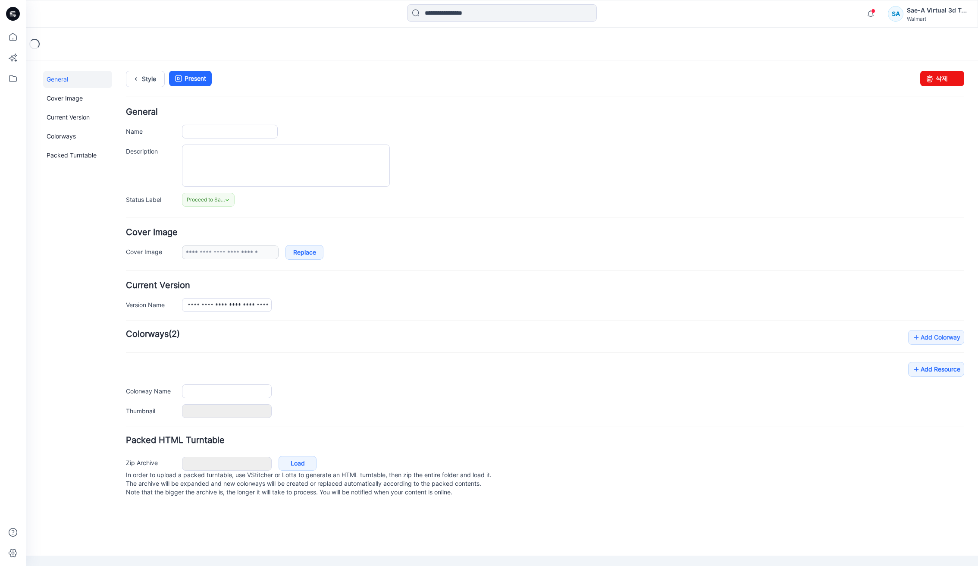
type input "**********"
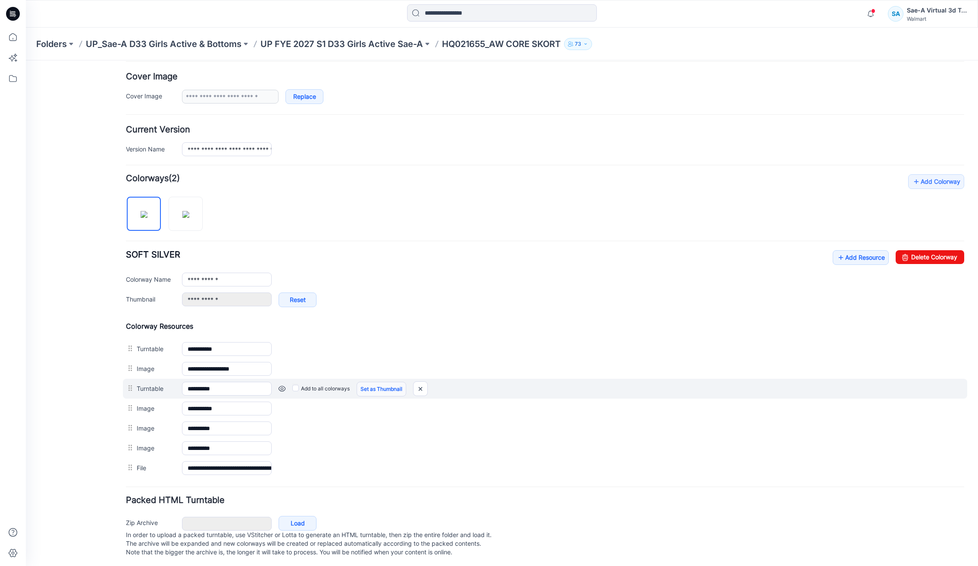
scroll to position [169, 0]
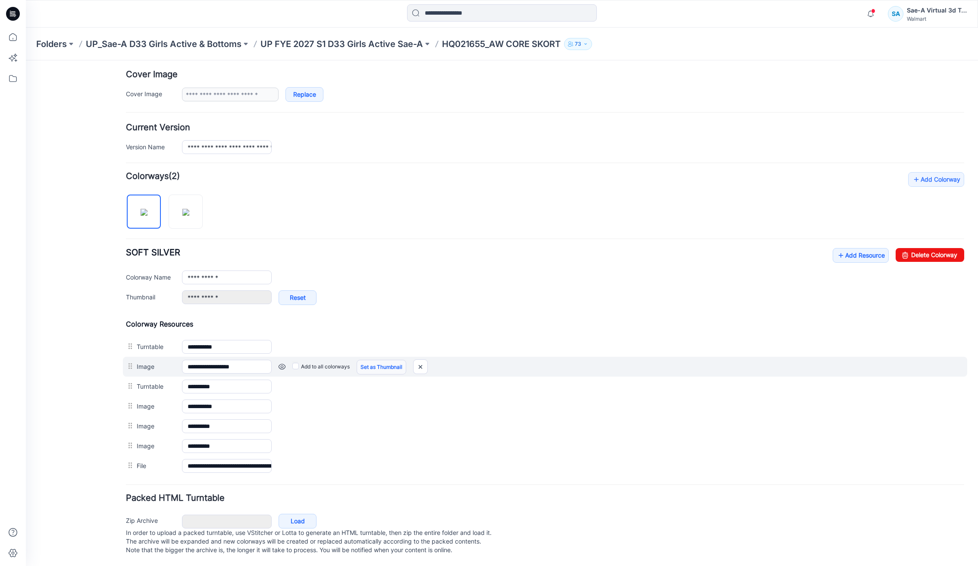
click at [26, 60] on link "Set as Thumbnail" at bounding box center [26, 60] width 0 height 0
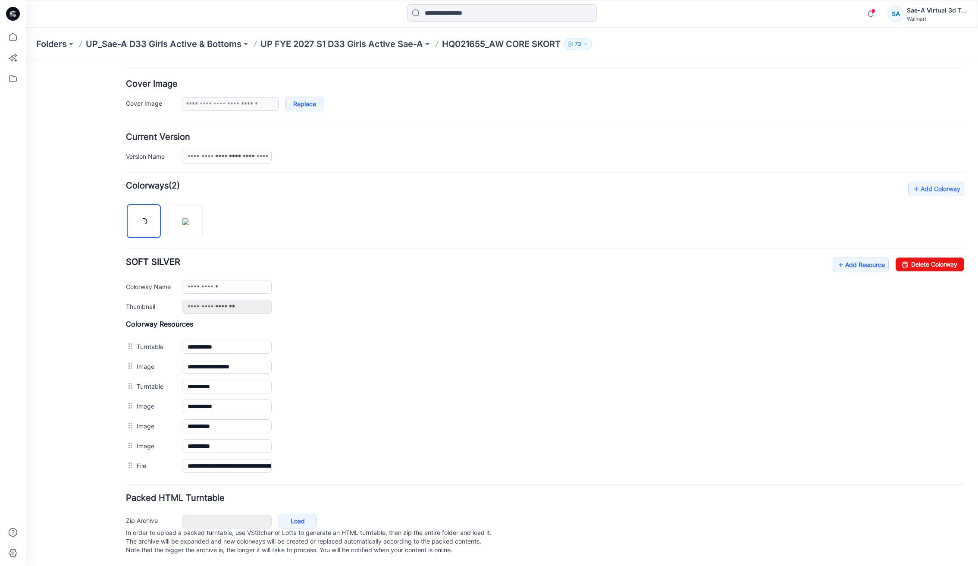
scroll to position [160, 0]
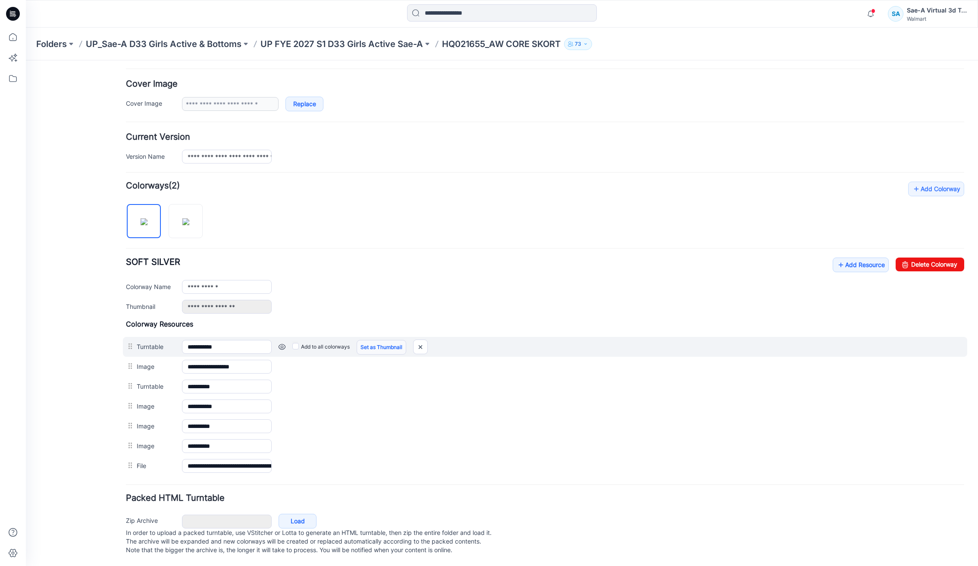
click at [393, 340] on link "Set as Thumbnail" at bounding box center [382, 347] width 50 height 15
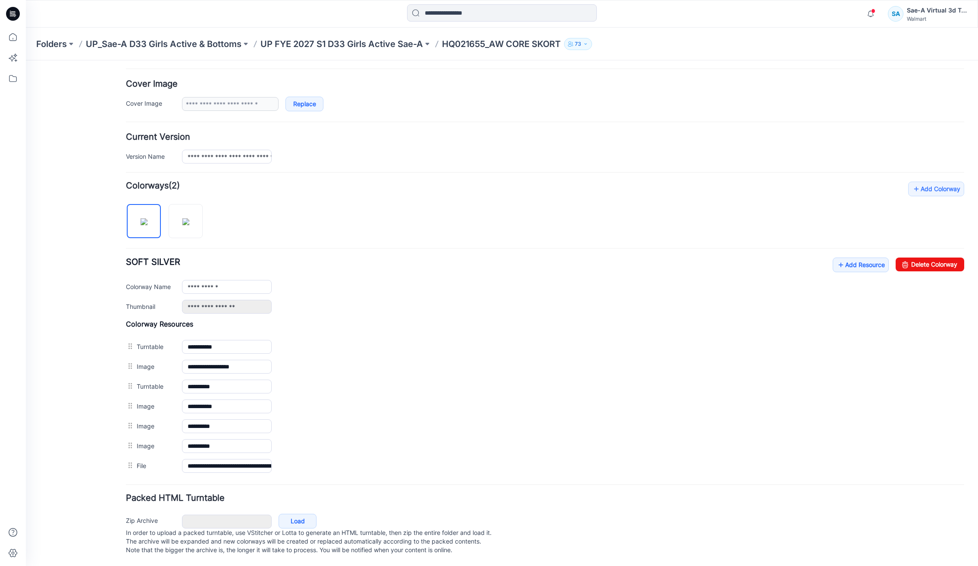
type input "**********"
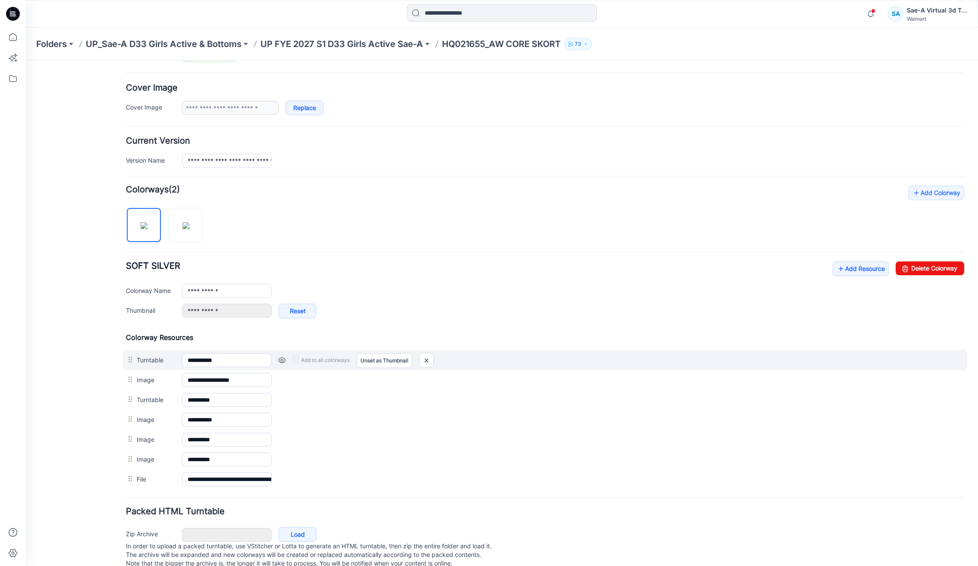
scroll to position [0, 0]
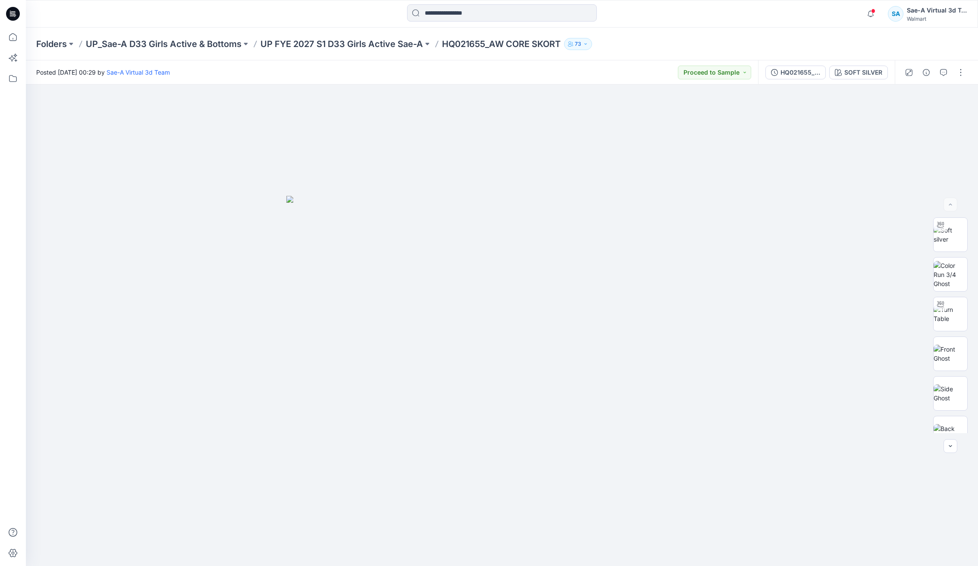
click at [553, 72] on div "Posted [DATE] 00:29 by Sae-A Virtual 3d Team Proceed to Sample" at bounding box center [392, 72] width 732 height 24
click at [801, 74] on div "HQ021655_SIZE-SET_AW CORE SKORT_SaeA_081825" at bounding box center [800, 72] width 40 height 9
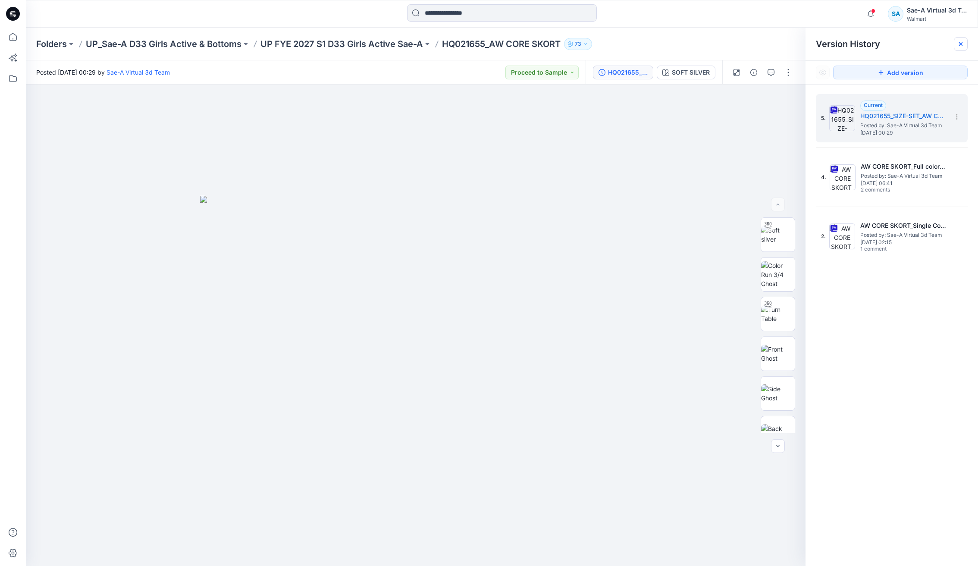
click at [960, 41] on icon at bounding box center [960, 44] width 7 height 7
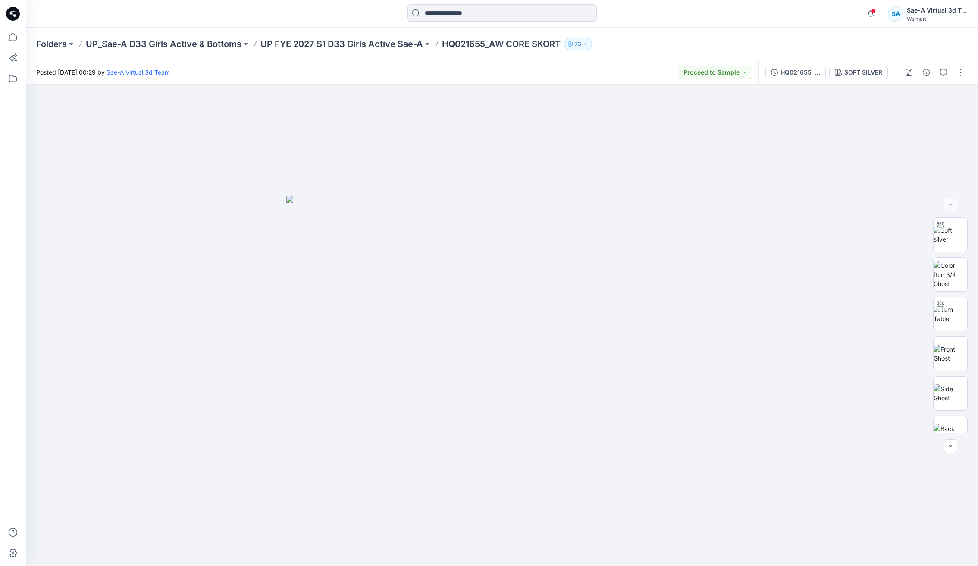
click at [328, 50] on div "Folders UP_Sae-A D33 Girls Active & Bottoms UP FYE 2027 S1 D33 Girls Active Sae…" at bounding box center [502, 44] width 952 height 33
click at [335, 47] on p "UP FYE 2027 S1 D33 Girls Active Sae-A" at bounding box center [341, 44] width 163 height 12
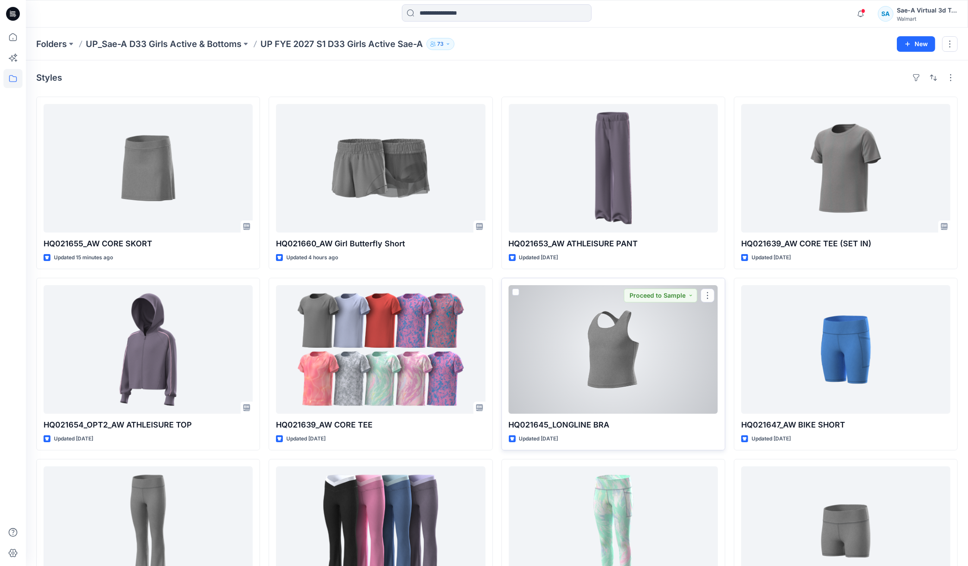
click at [620, 345] on div at bounding box center [613, 349] width 209 height 128
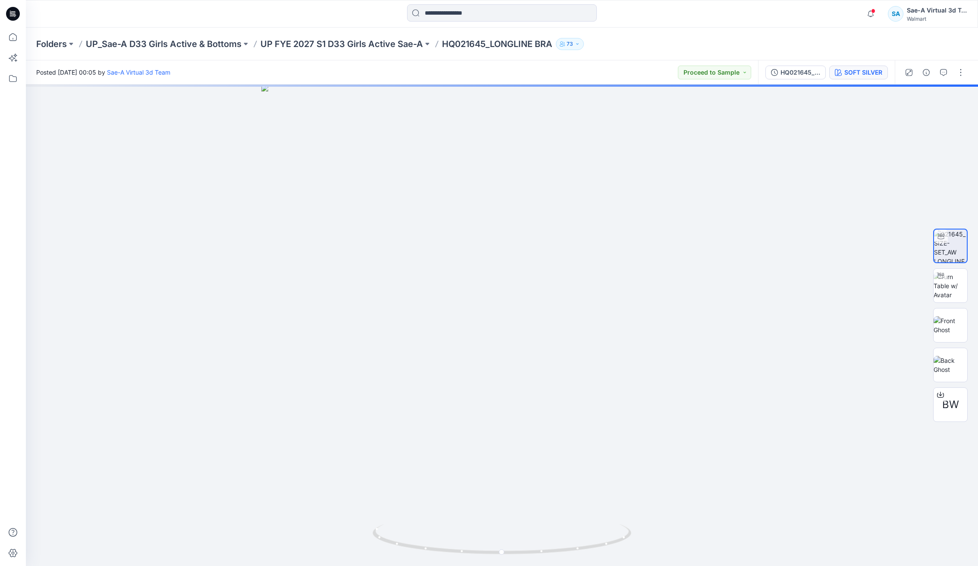
click at [868, 72] on div "SOFT SILVER" at bounding box center [863, 72] width 38 height 9
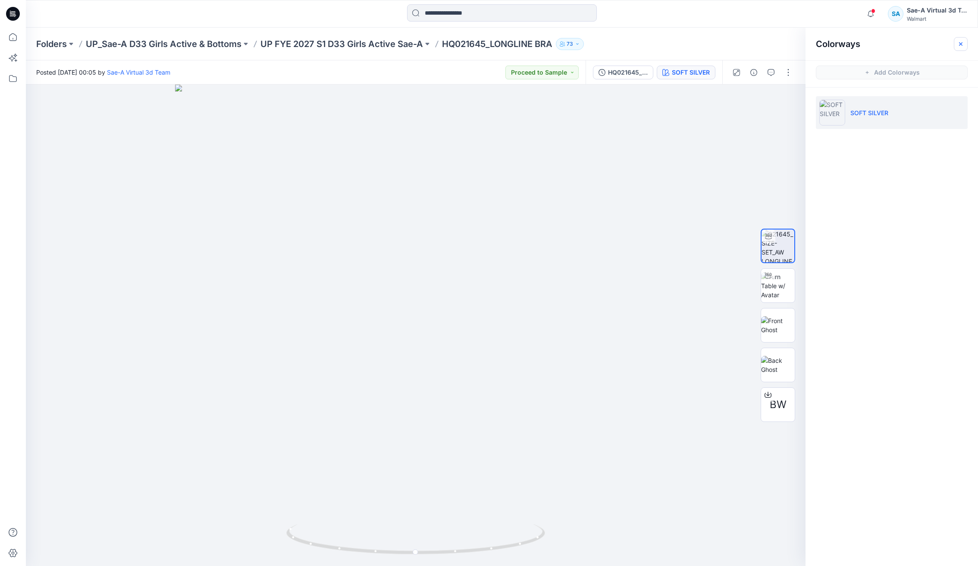
click at [963, 43] on icon "button" at bounding box center [960, 44] width 7 height 7
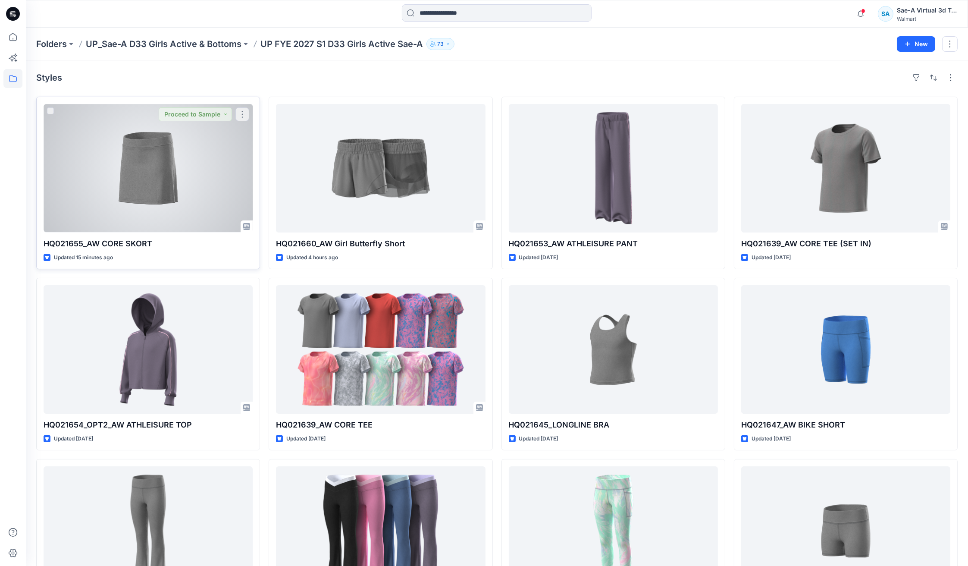
click at [219, 207] on div at bounding box center [148, 168] width 209 height 128
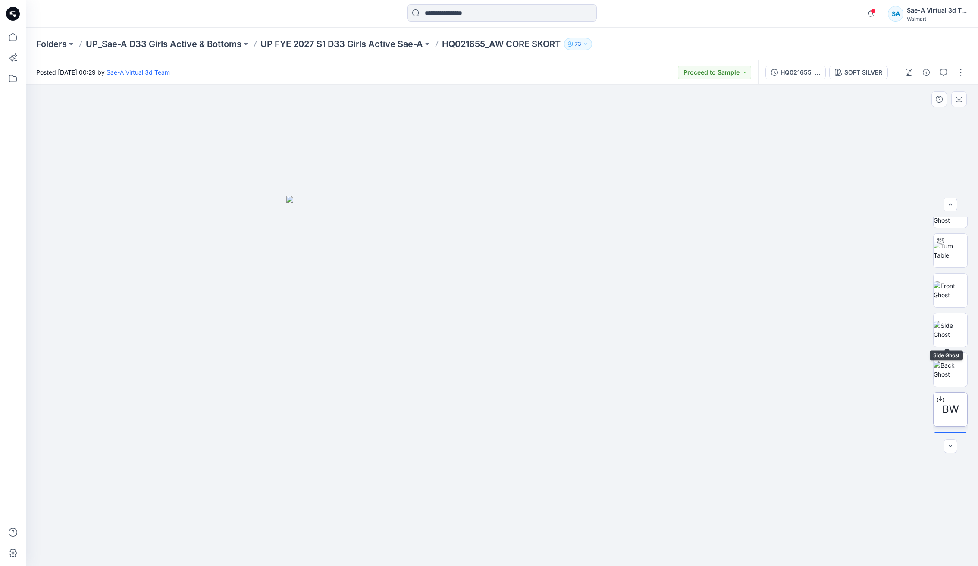
scroll to position [96, 0]
click at [937, 365] on icon at bounding box center [940, 366] width 7 height 7
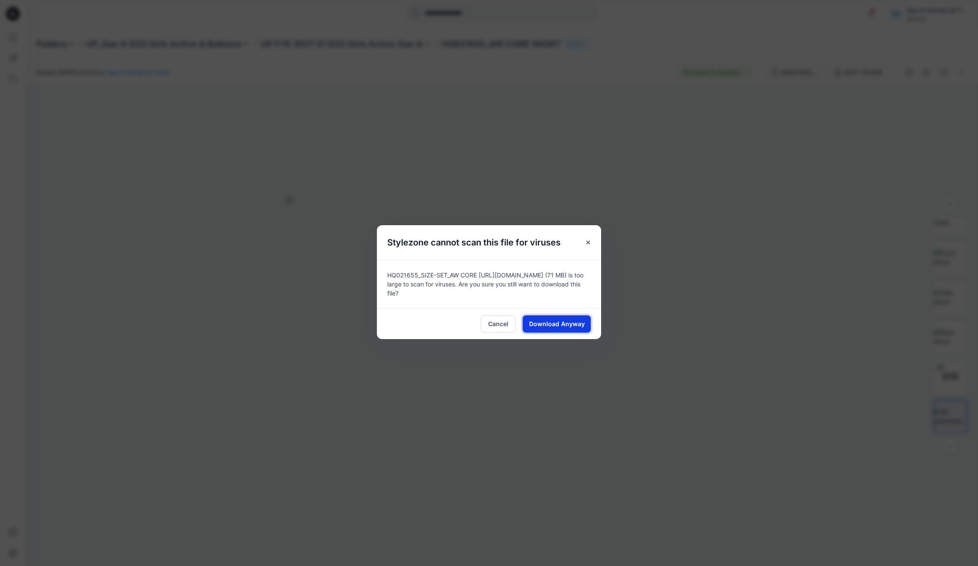
click at [543, 323] on span "Download Anyway" at bounding box center [557, 323] width 56 height 9
